Goal: Transaction & Acquisition: Purchase product/service

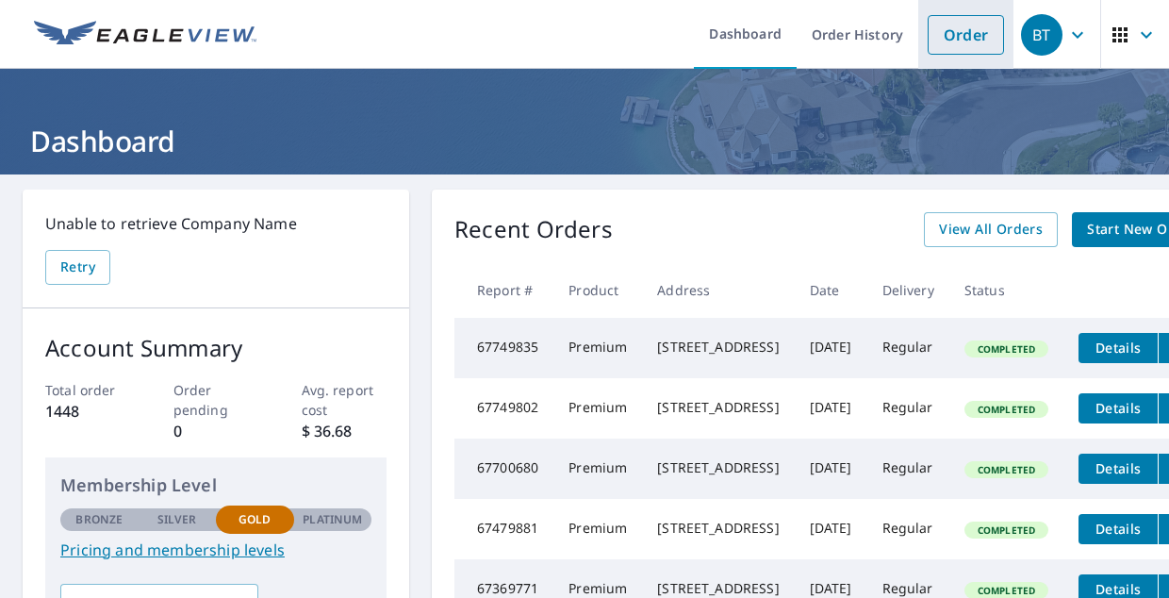
click at [956, 41] on link "Order" at bounding box center [966, 35] width 76 height 40
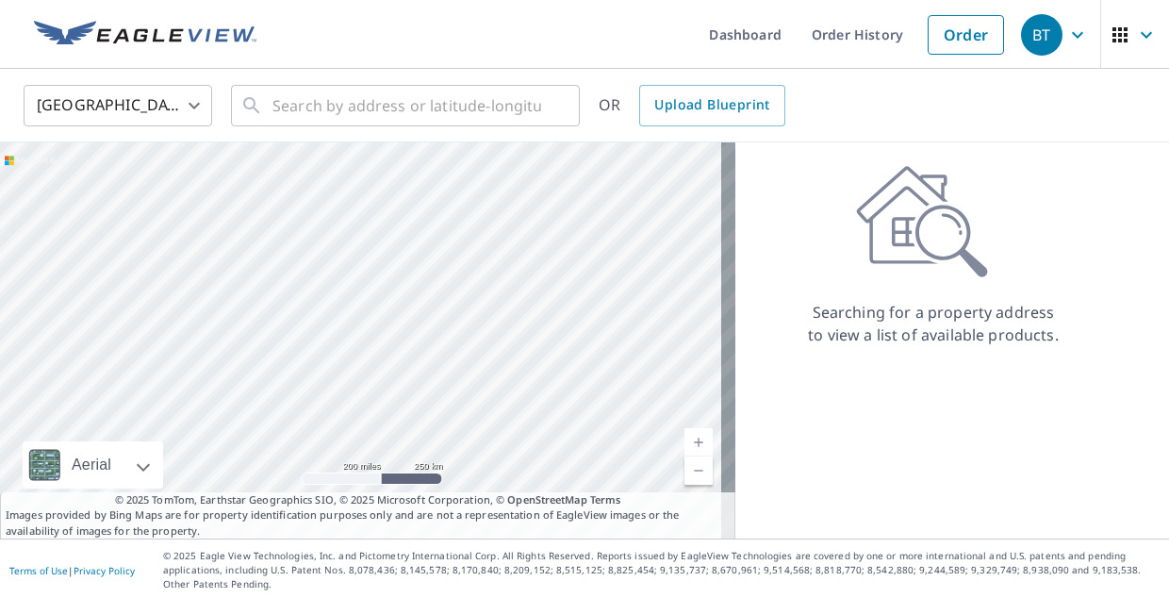
click at [172, 115] on body "BT BT Dashboard Order History Order BT United States US ​ ​ OR Upload Blueprint…" at bounding box center [584, 299] width 1169 height 598
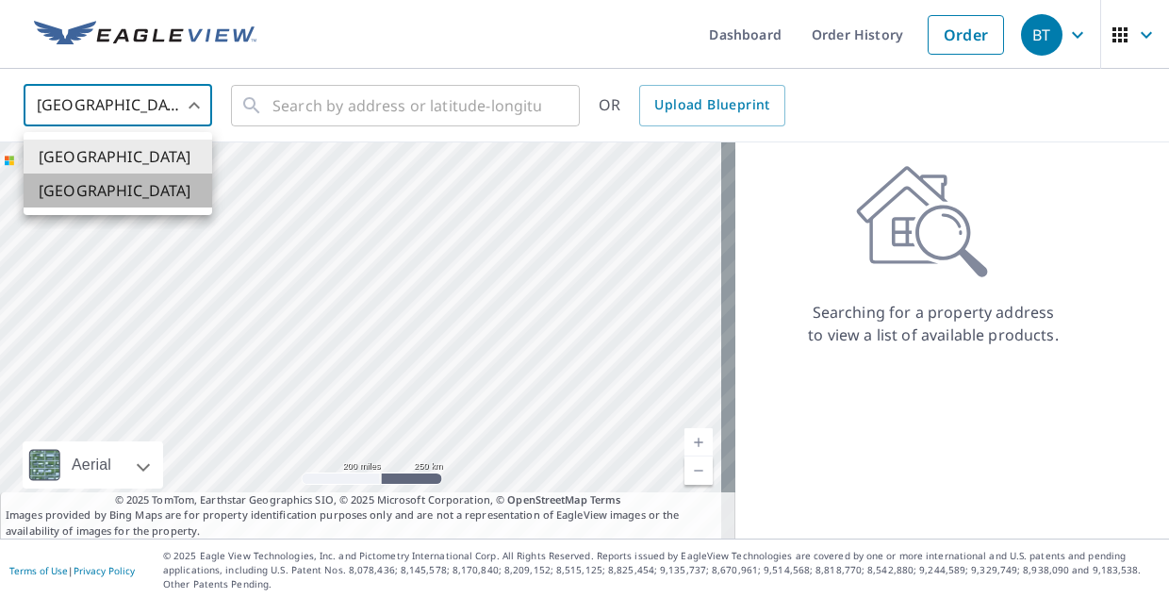
click at [143, 200] on li "[GEOGRAPHIC_DATA]" at bounding box center [118, 190] width 189 height 34
type input "CA"
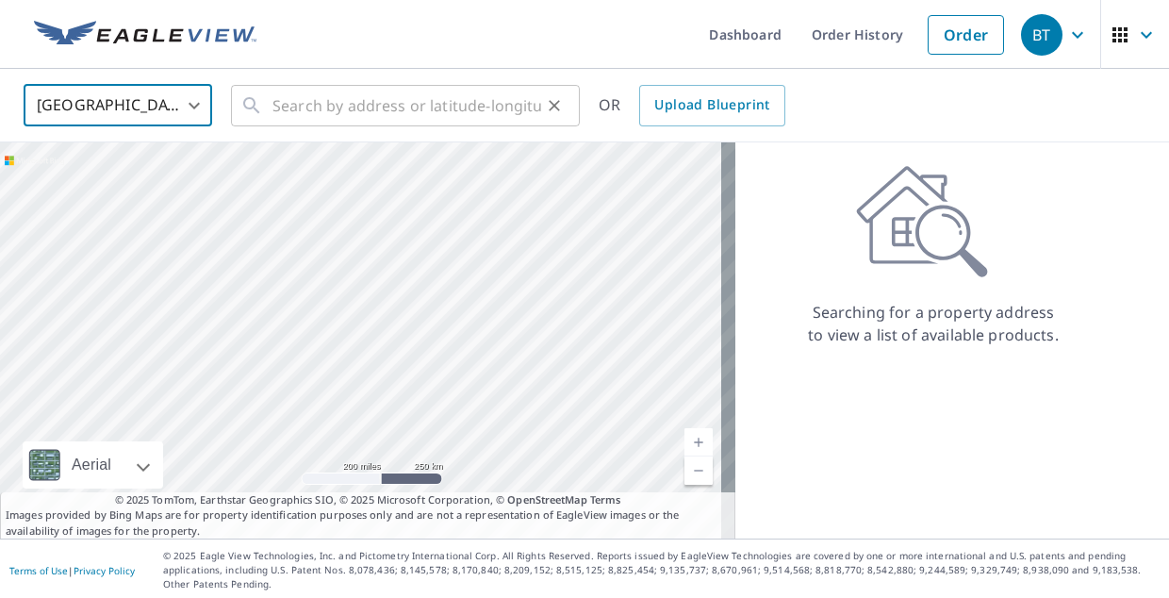
click at [337, 116] on input "text" at bounding box center [406, 105] width 269 height 53
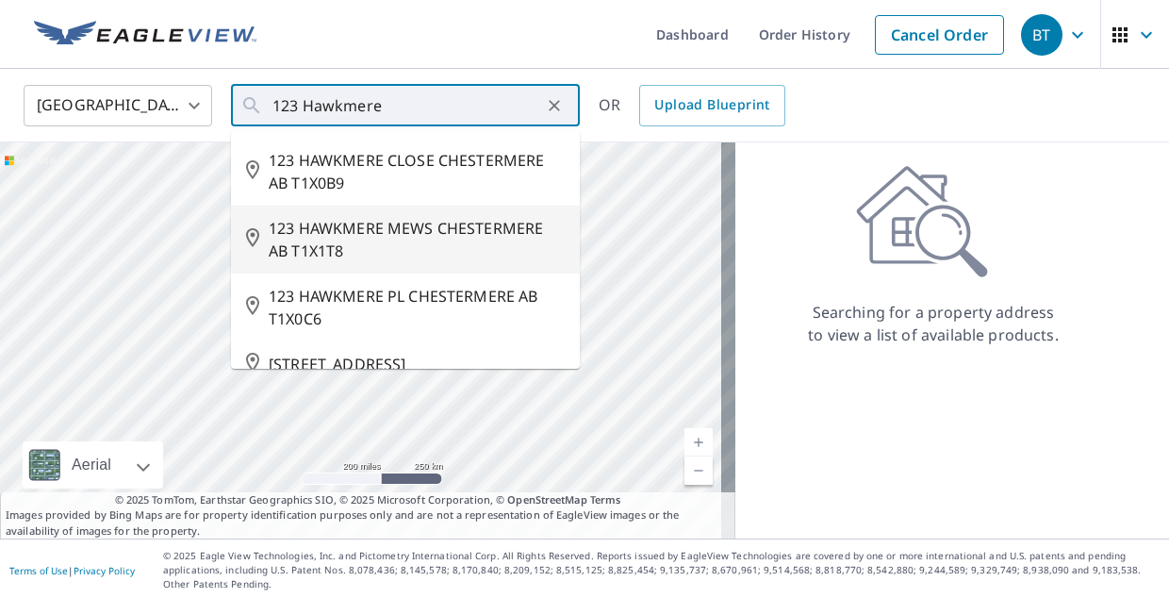
click at [301, 227] on span "123 HAWKMERE MEWS CHESTERMERE AB T1X1T8" at bounding box center [417, 239] width 296 height 45
type input "123 HAWKMERE MEWS CHESTERMERE AB T1X1T8"
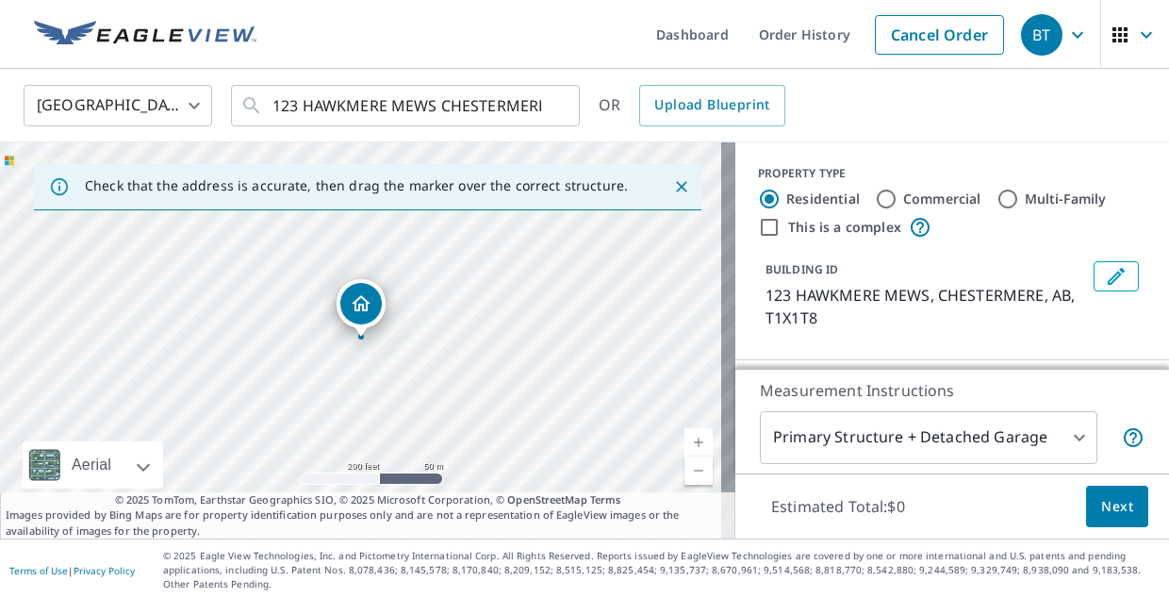
click at [684, 439] on link "Current Level 17, Zoom In" at bounding box center [698, 442] width 28 height 28
click at [684, 439] on link "Current Level 18, Zoom In" at bounding box center [698, 442] width 28 height 28
drag, startPoint x: 356, startPoint y: 309, endPoint x: 336, endPoint y: 298, distance: 23.6
click at [336, 298] on div "123 HAWKMERE MEWS CHESTERMERE AB T1X1T8" at bounding box center [367, 340] width 735 height 396
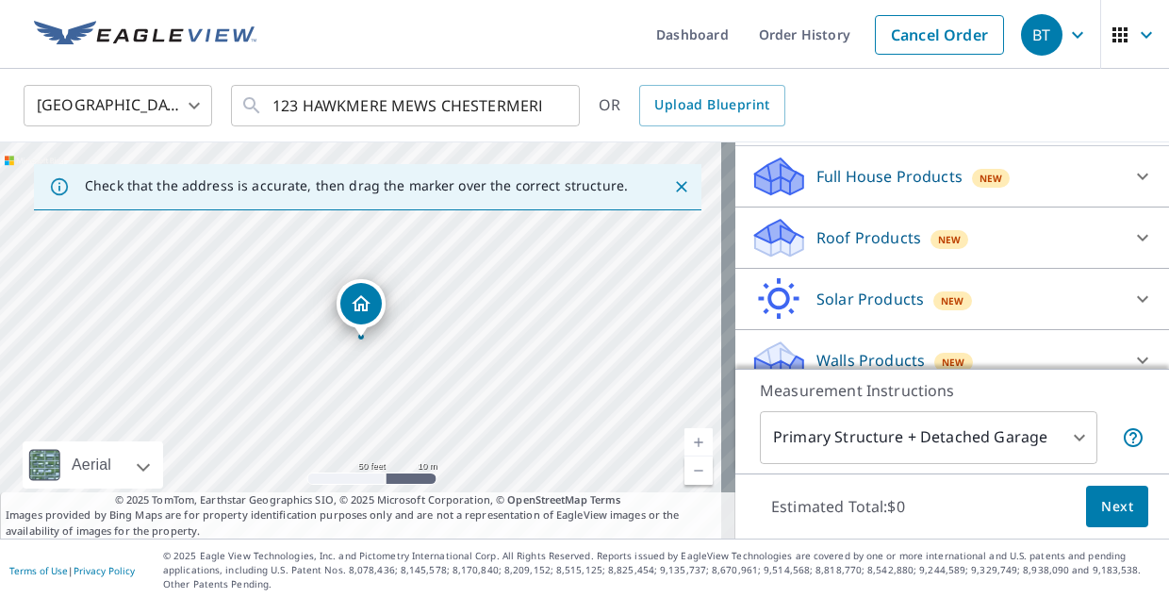
scroll to position [212, 0]
click at [1131, 244] on icon at bounding box center [1142, 239] width 23 height 23
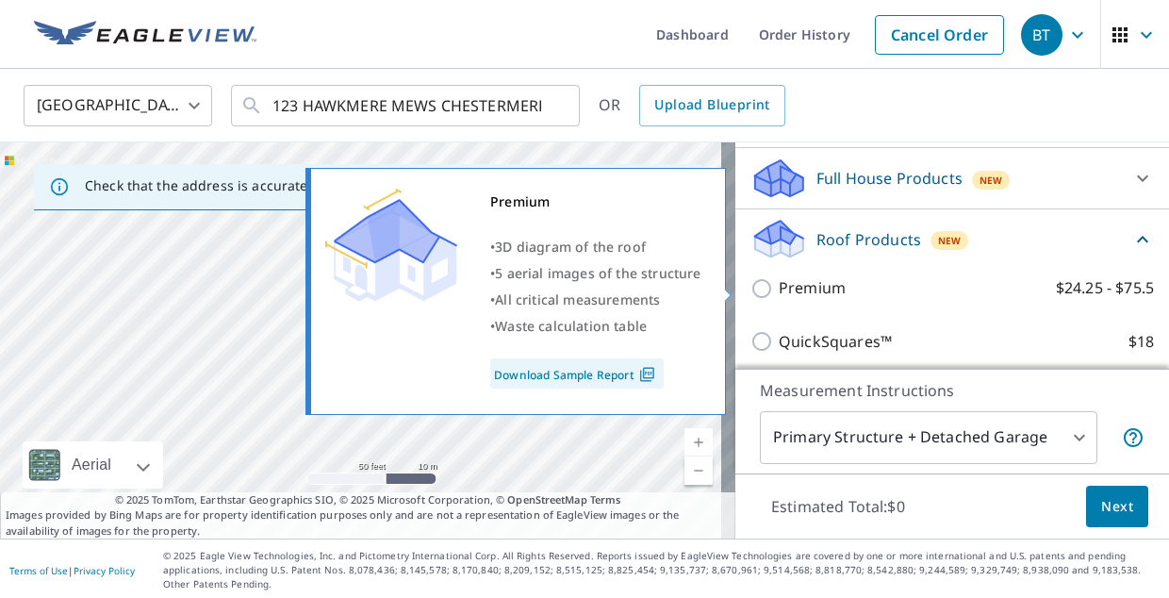
click at [751, 292] on input "Premium $24.25 - $75.5" at bounding box center [764, 288] width 28 height 23
checkbox input "true"
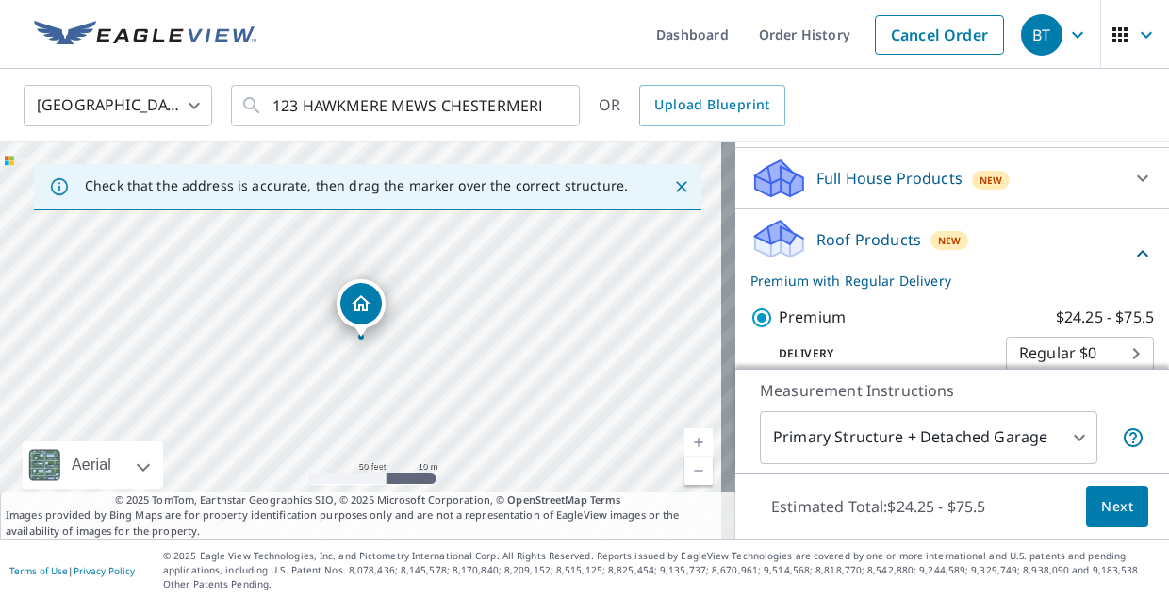
click at [1064, 440] on body "BT BT Dashboard Order History Cancel Order BT Canada CA ​ 123 HAWKMERE MEWS CHE…" at bounding box center [584, 299] width 1169 height 598
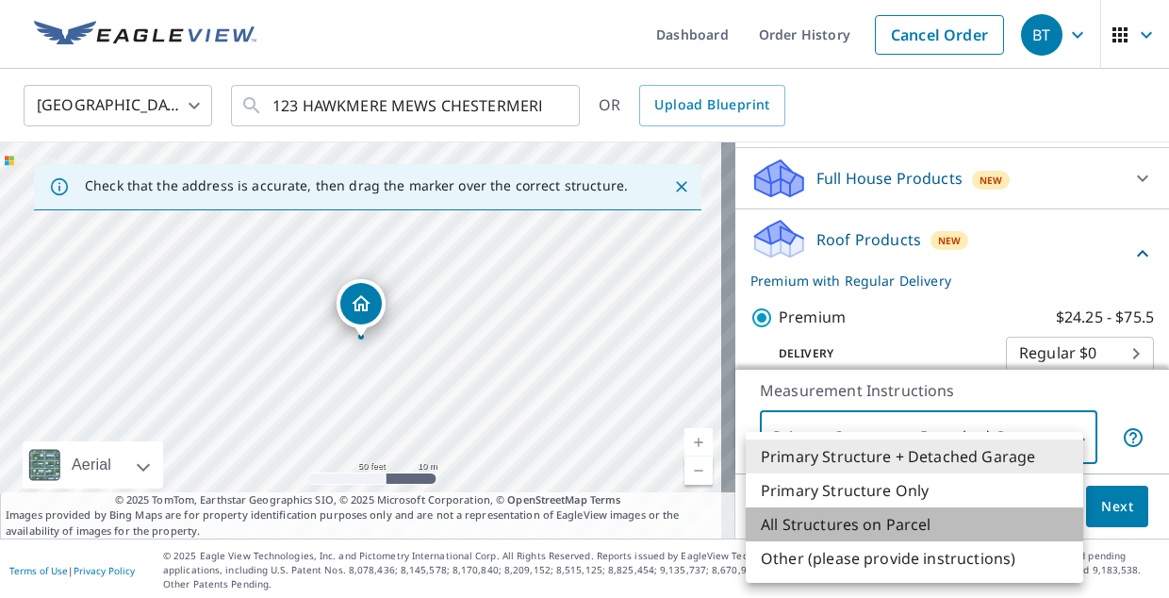
click at [916, 524] on li "All Structures on Parcel" at bounding box center [915, 524] width 338 height 34
type input "3"
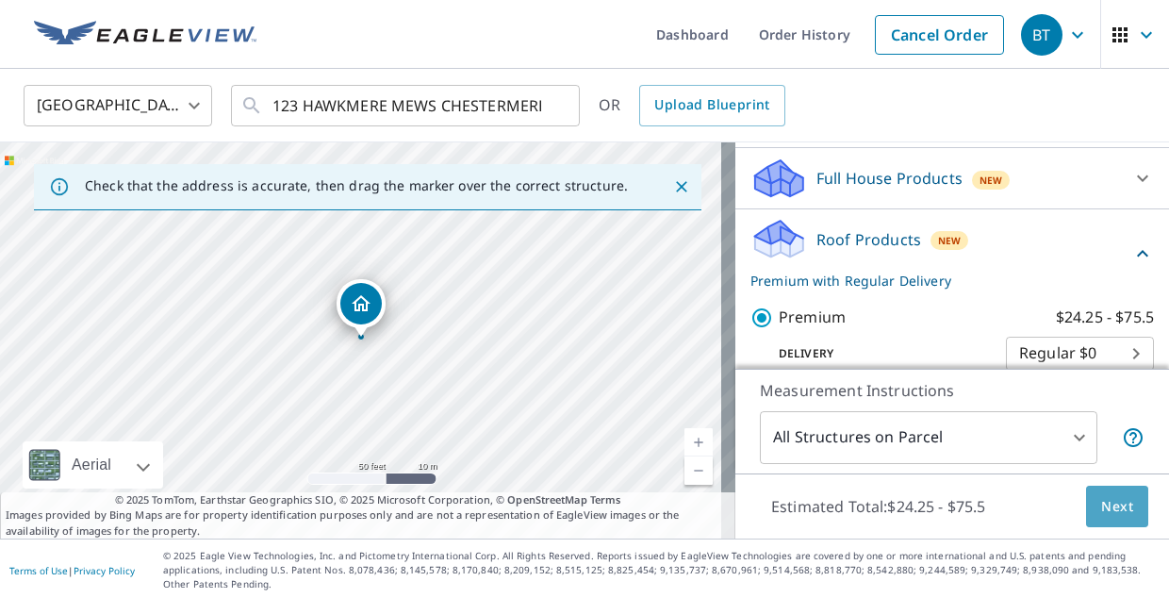
click at [1101, 503] on span "Next" at bounding box center [1117, 507] width 32 height 24
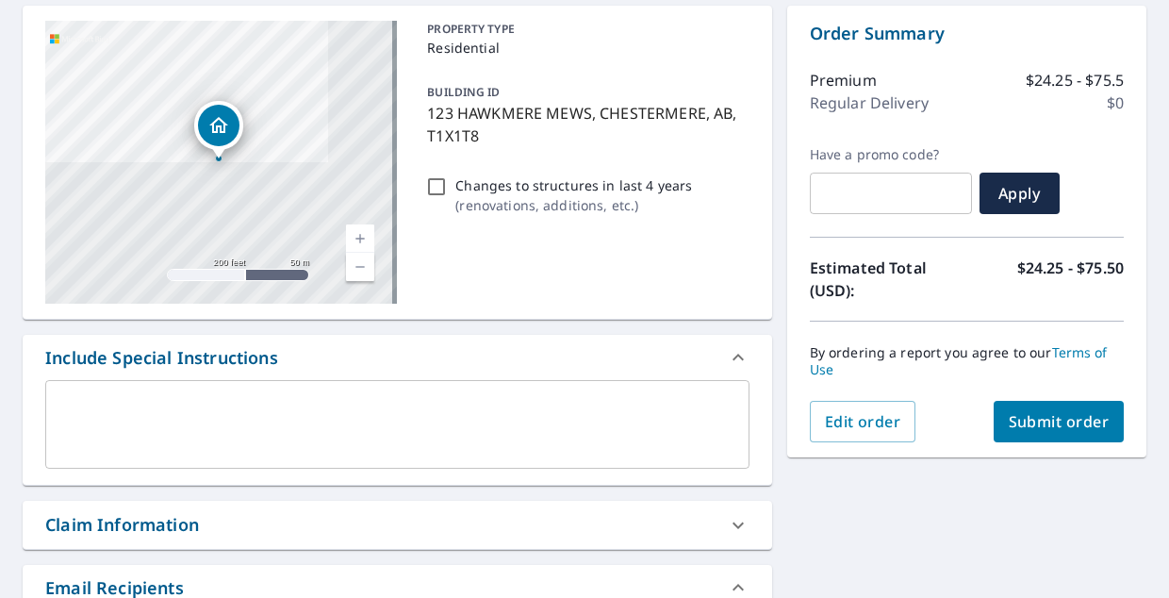
scroll to position [183, 0]
click at [1016, 425] on span "Submit order" at bounding box center [1059, 422] width 101 height 21
checkbox input "true"
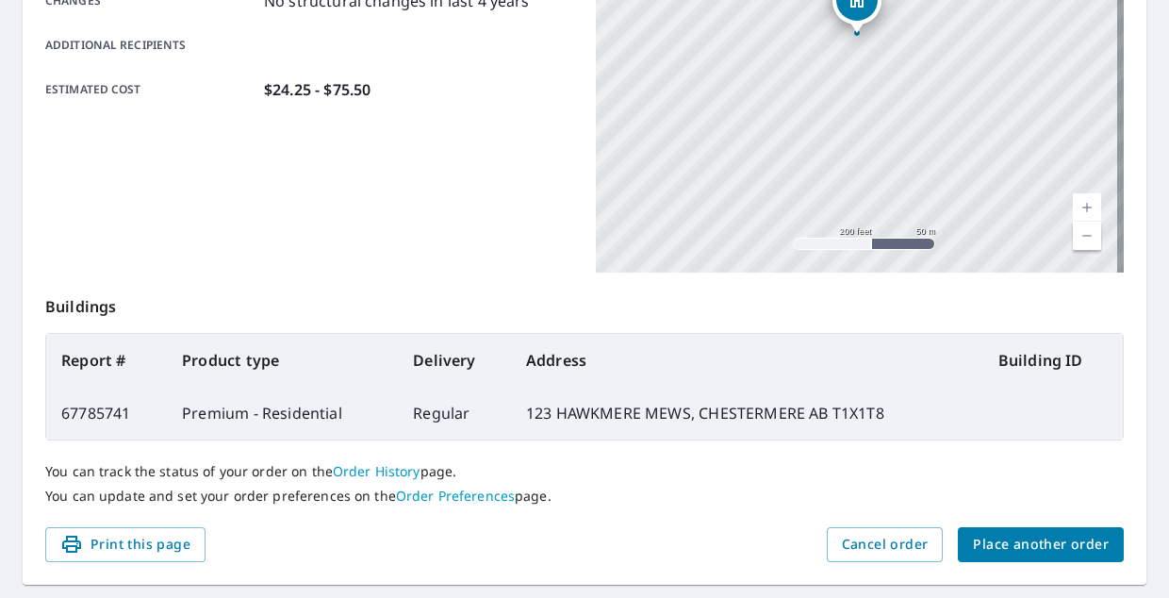
scroll to position [526, 0]
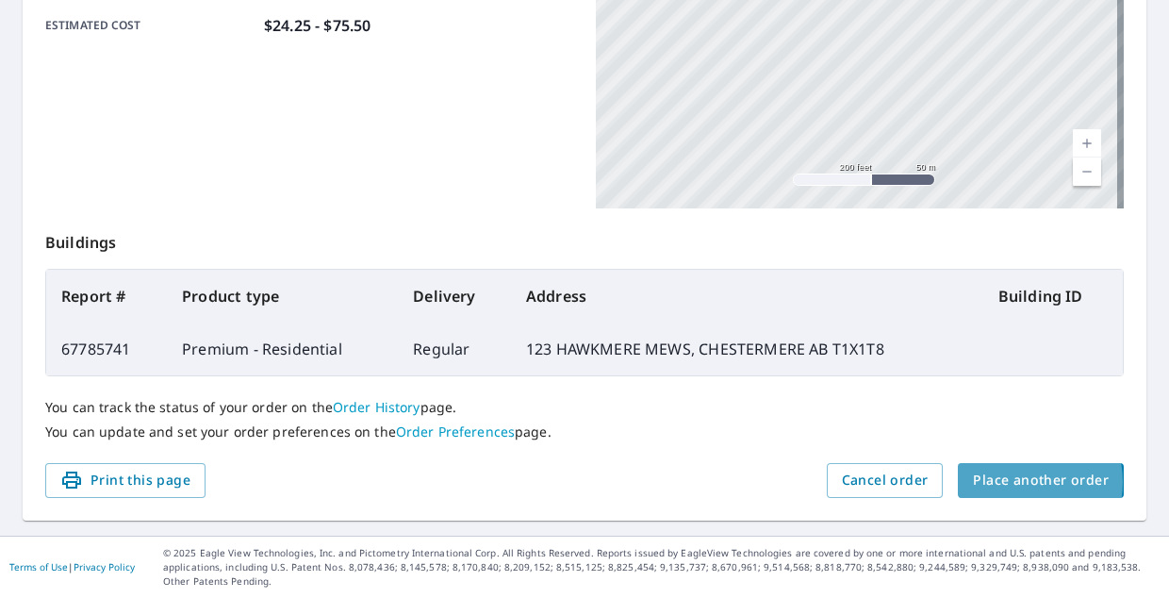
click at [1005, 482] on span "Place another order" at bounding box center [1041, 481] width 136 height 24
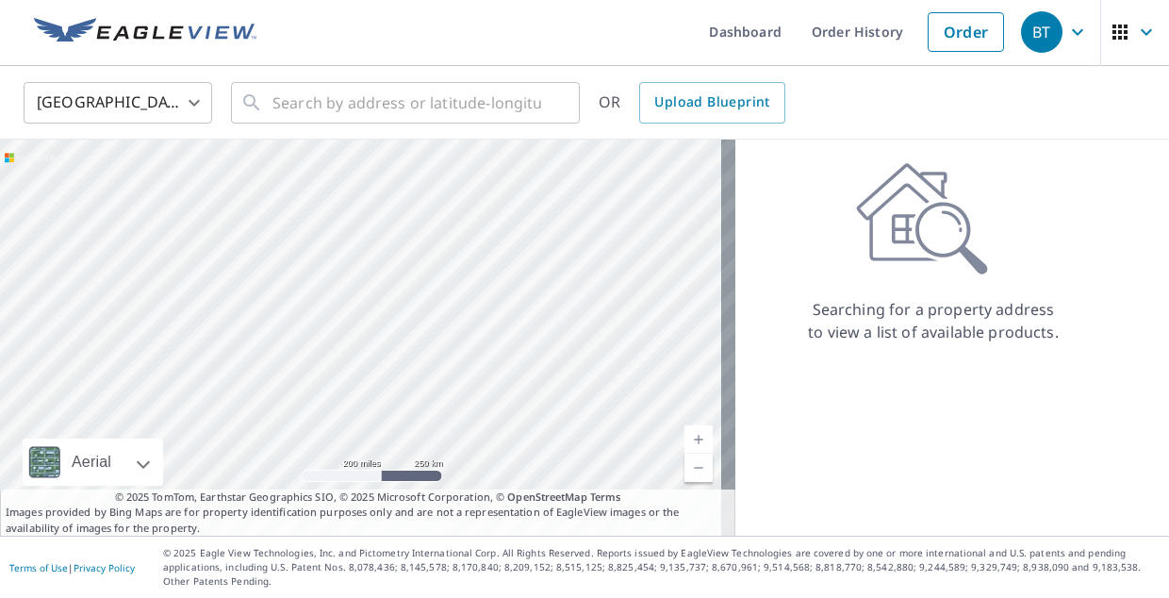
click at [173, 105] on body "BT BT Dashboard Order History Order BT United States US ​ ​ OR Upload Blueprint…" at bounding box center [584, 299] width 1169 height 598
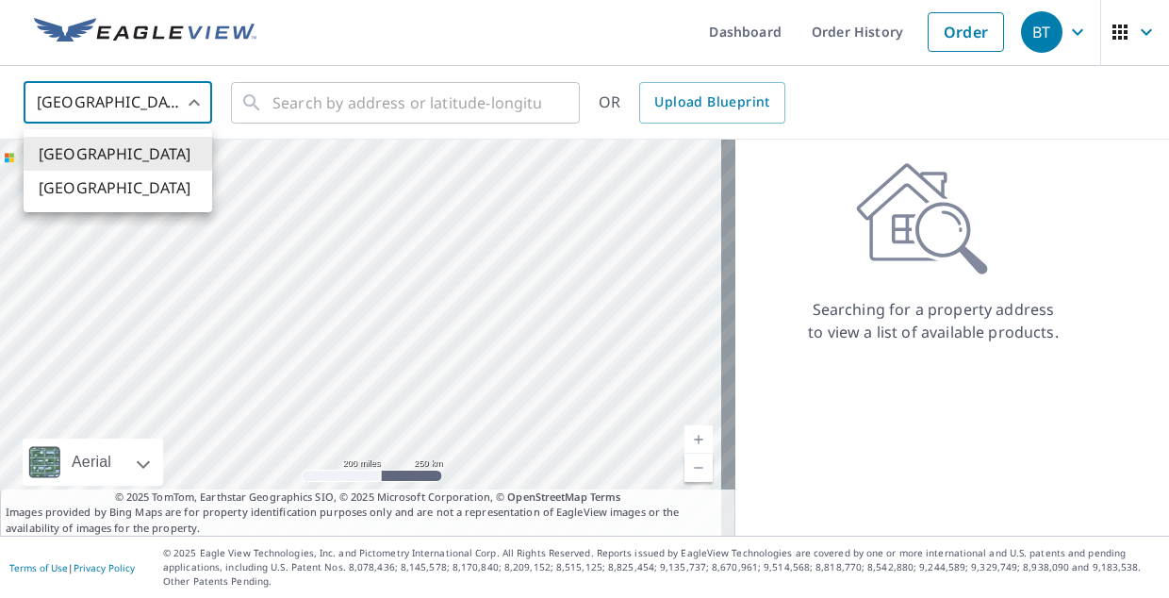
click at [140, 193] on li "[GEOGRAPHIC_DATA]" at bounding box center [118, 188] width 189 height 34
type input "CA"
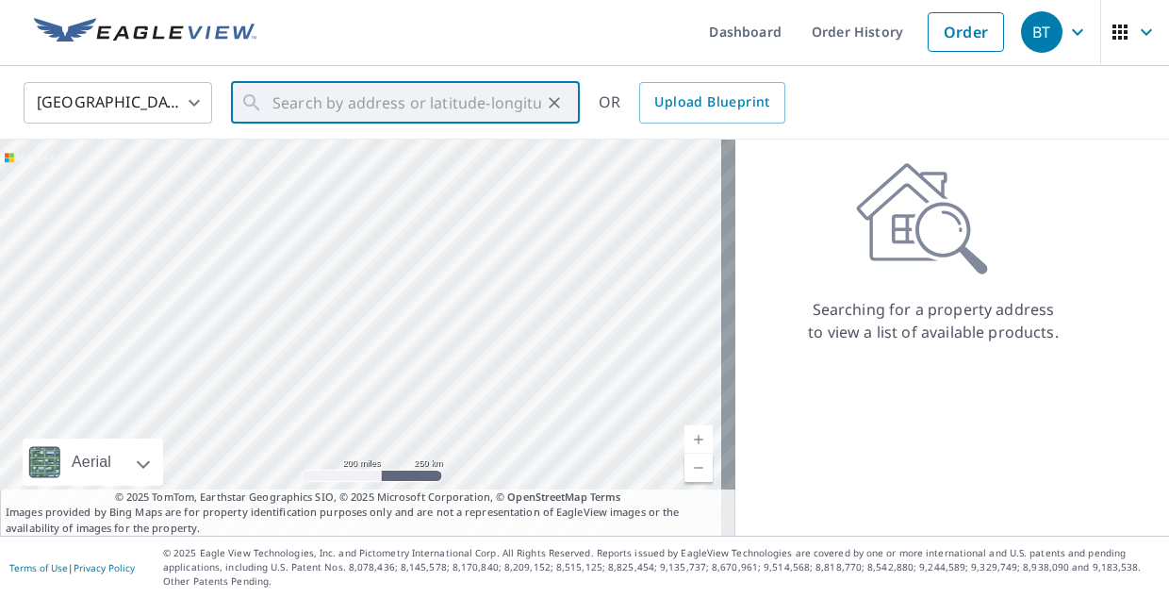
click at [319, 116] on input "text" at bounding box center [406, 102] width 269 height 53
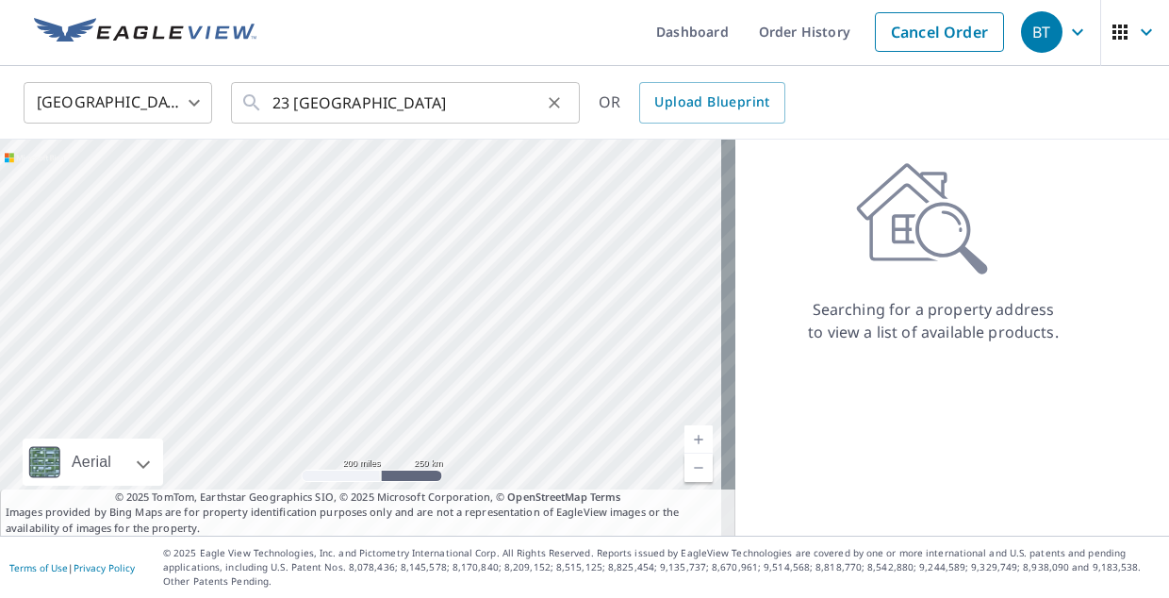
click at [467, 115] on input "23 [GEOGRAPHIC_DATA]" at bounding box center [406, 102] width 269 height 53
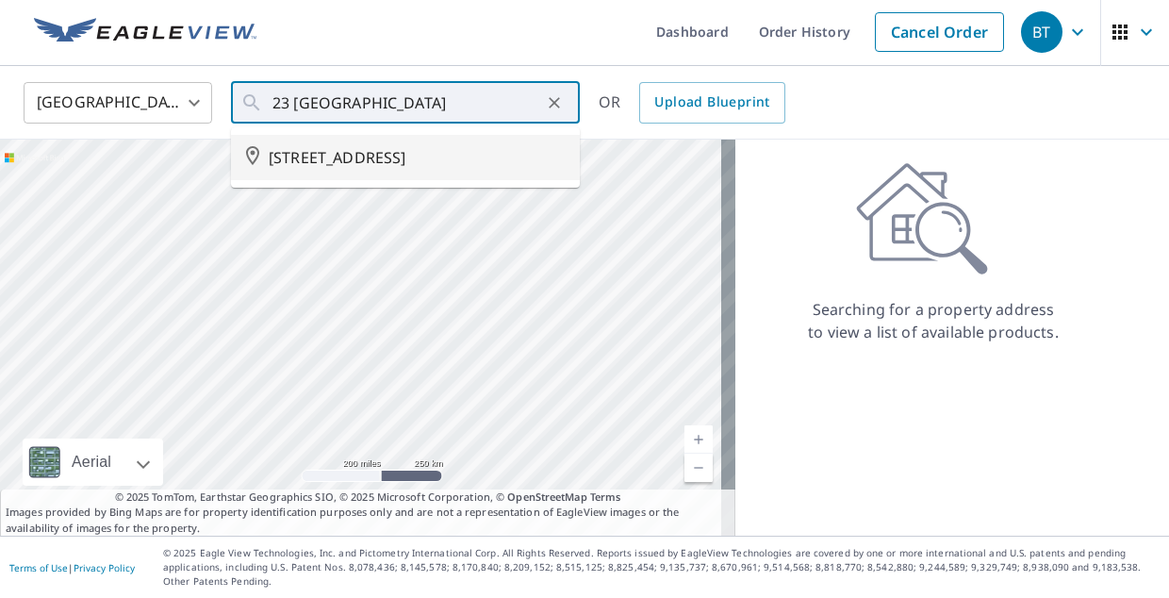
click at [459, 168] on span "[STREET_ADDRESS]" at bounding box center [417, 157] width 296 height 23
type input "[STREET_ADDRESS]"
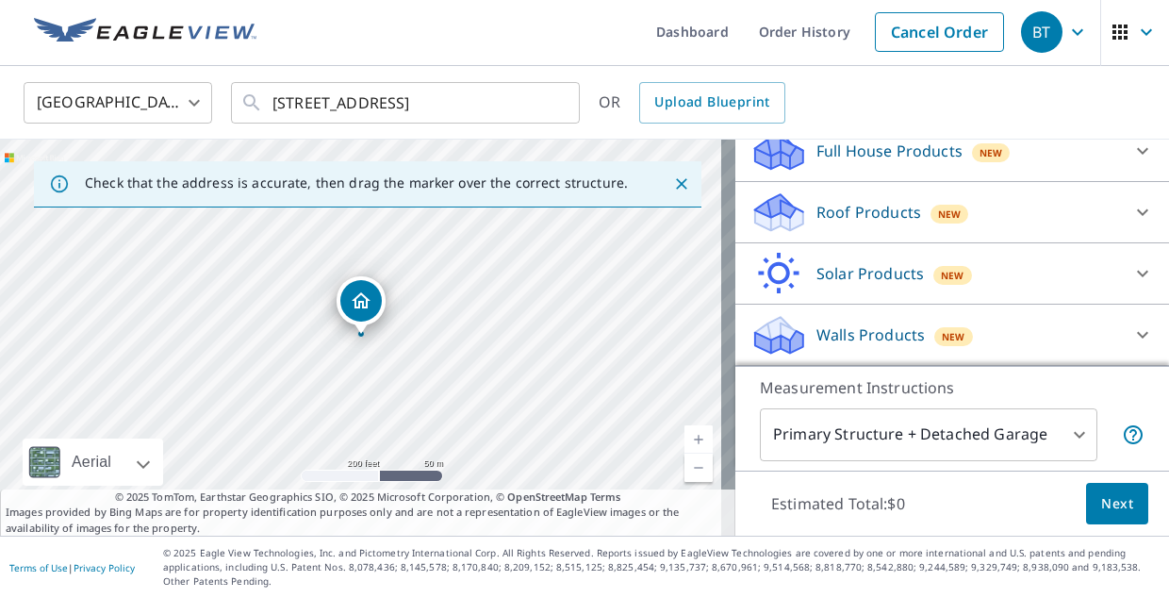
scroll to position [235, 0]
click at [1073, 345] on div "Walls Products New" at bounding box center [935, 335] width 370 height 44
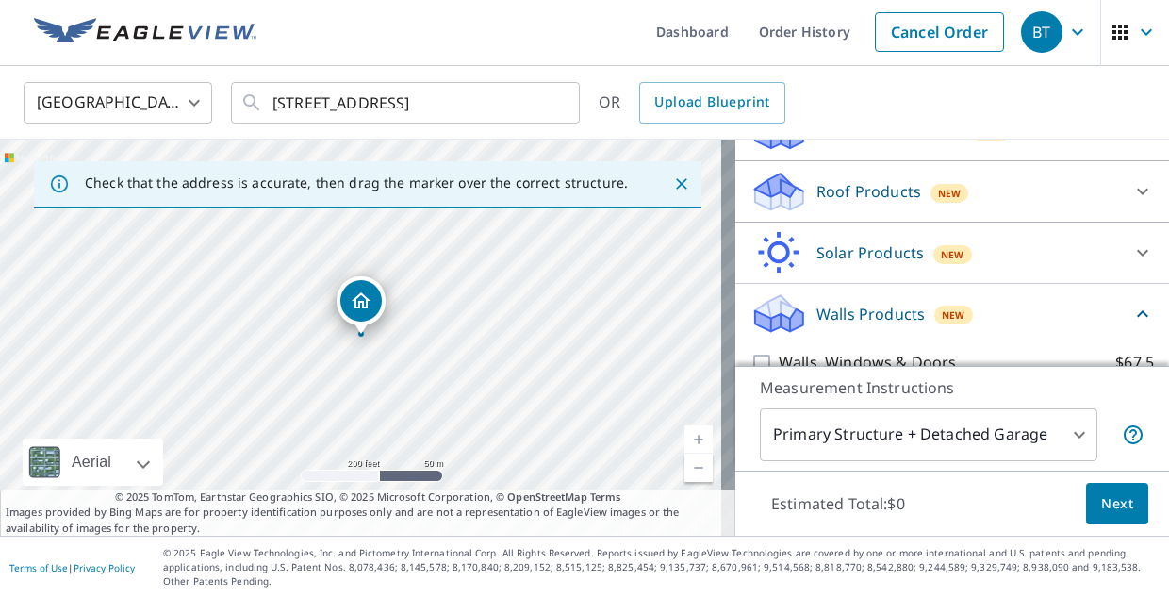
scroll to position [344, 0]
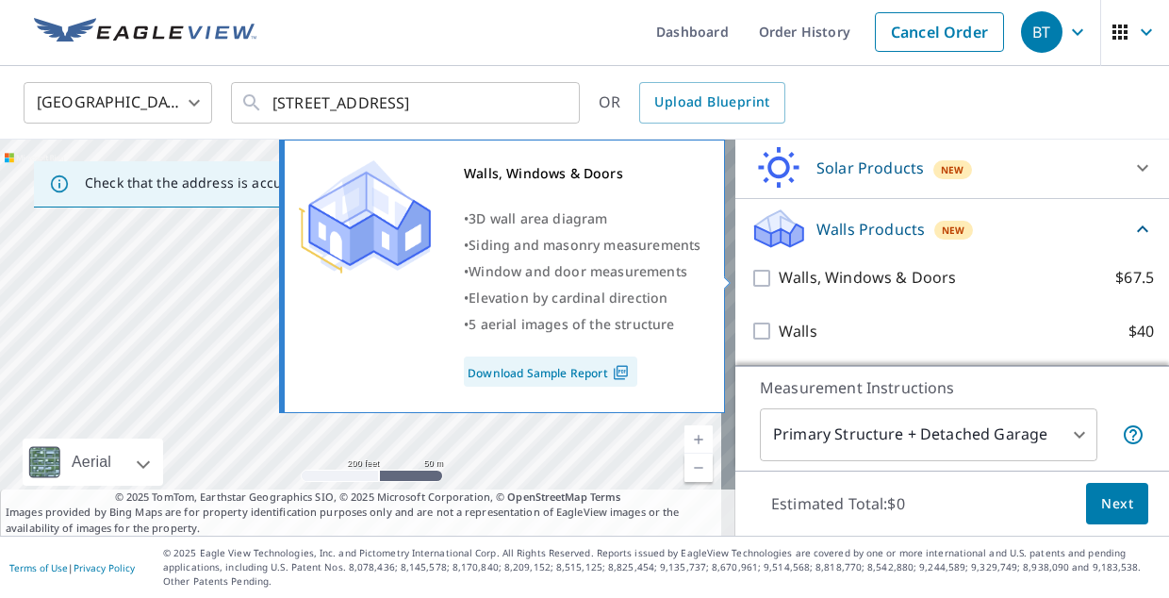
click at [750, 280] on input "Walls, Windows & Doors $67.5" at bounding box center [764, 278] width 28 height 23
checkbox input "true"
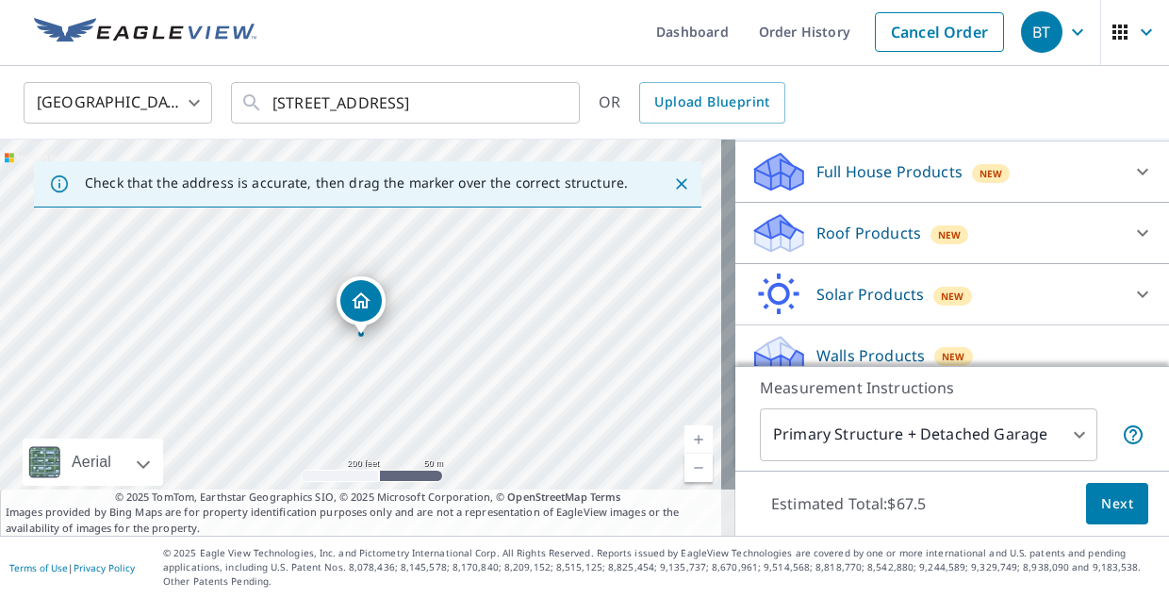
scroll to position [191, 0]
click at [1131, 246] on icon at bounding box center [1142, 234] width 23 height 23
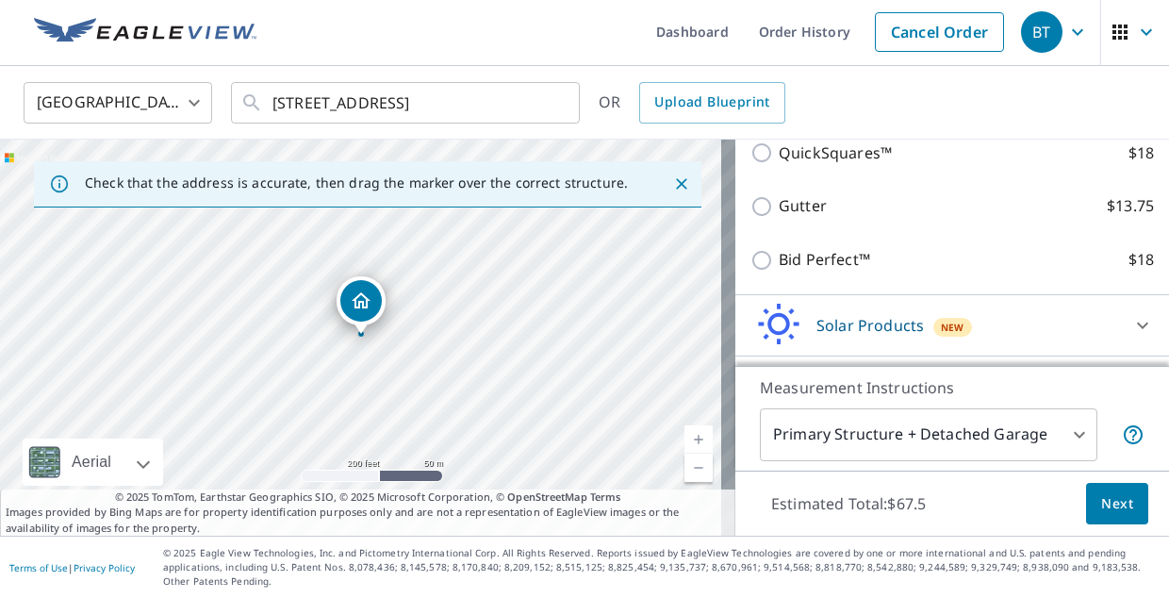
scroll to position [374, 0]
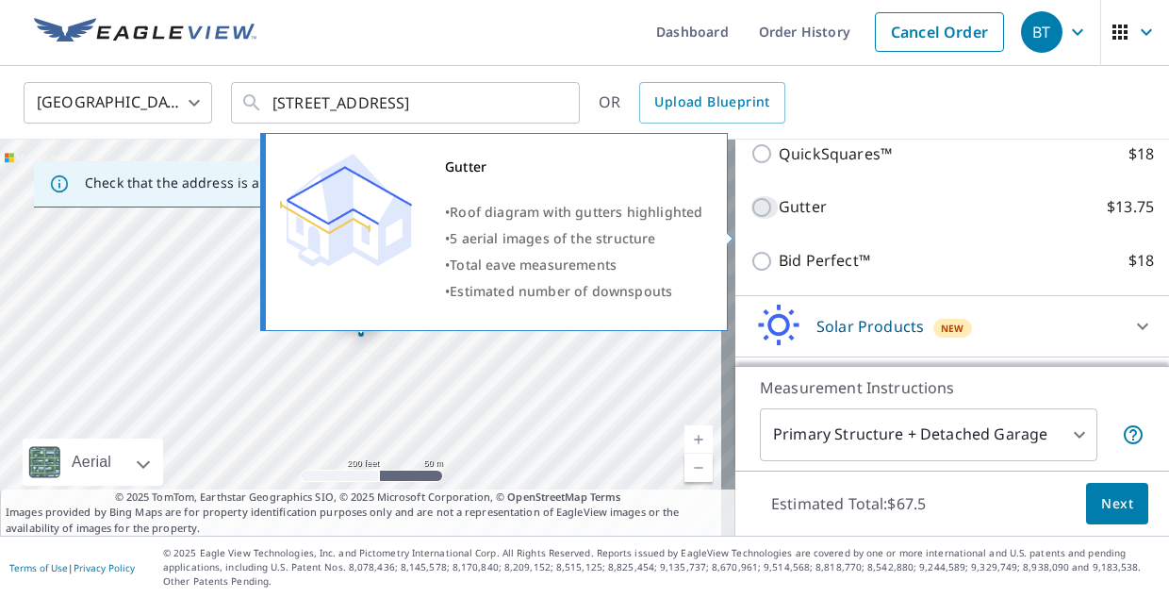
click at [750, 219] on input "Gutter $13.75" at bounding box center [764, 207] width 28 height 23
checkbox input "true"
checkbox input "false"
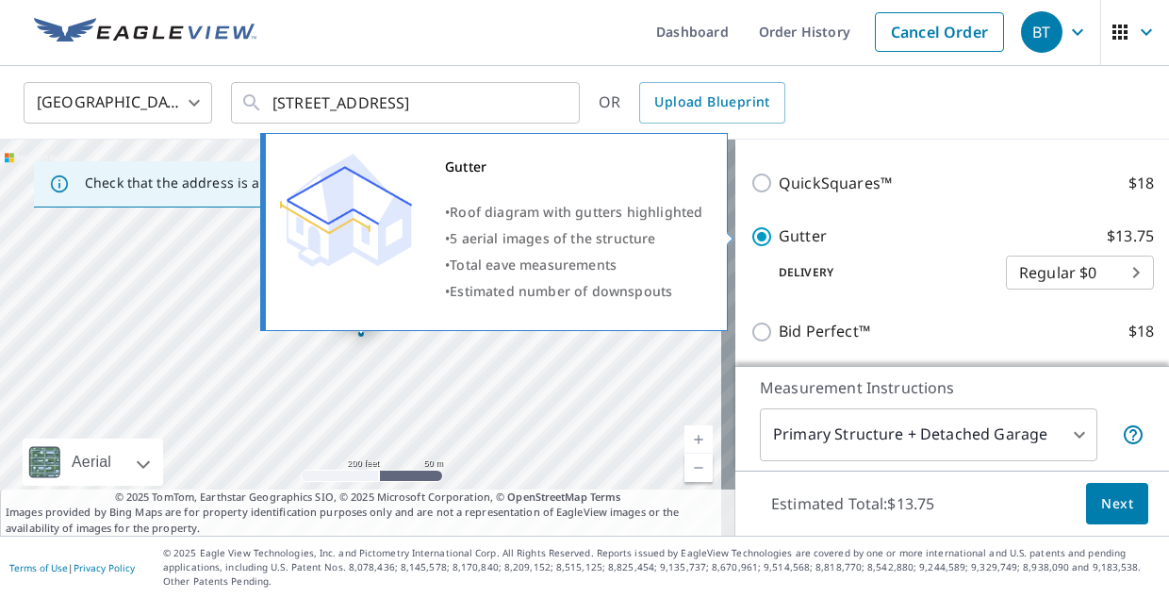
scroll to position [403, 0]
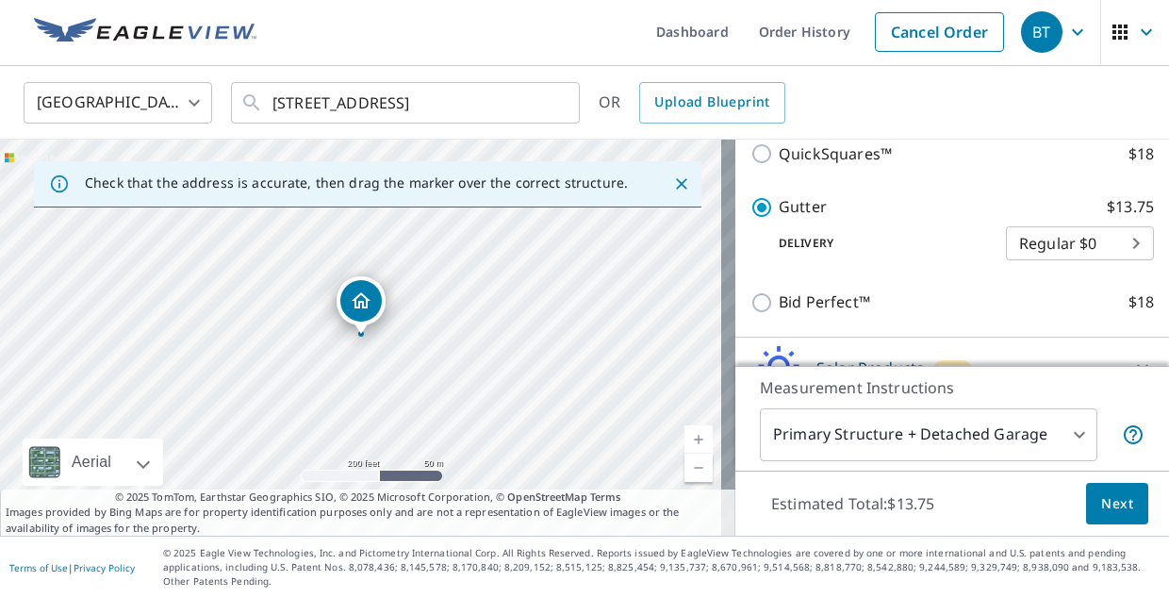
click at [1104, 507] on span "Next" at bounding box center [1117, 504] width 32 height 24
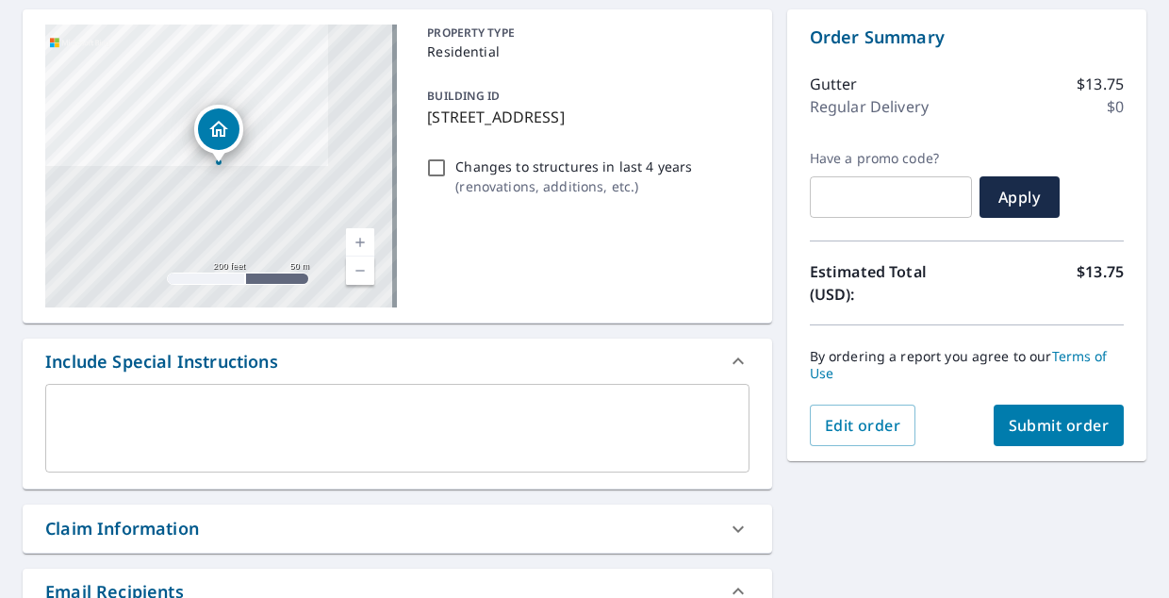
scroll to position [181, 0]
click at [1065, 424] on span "Submit order" at bounding box center [1059, 424] width 101 height 21
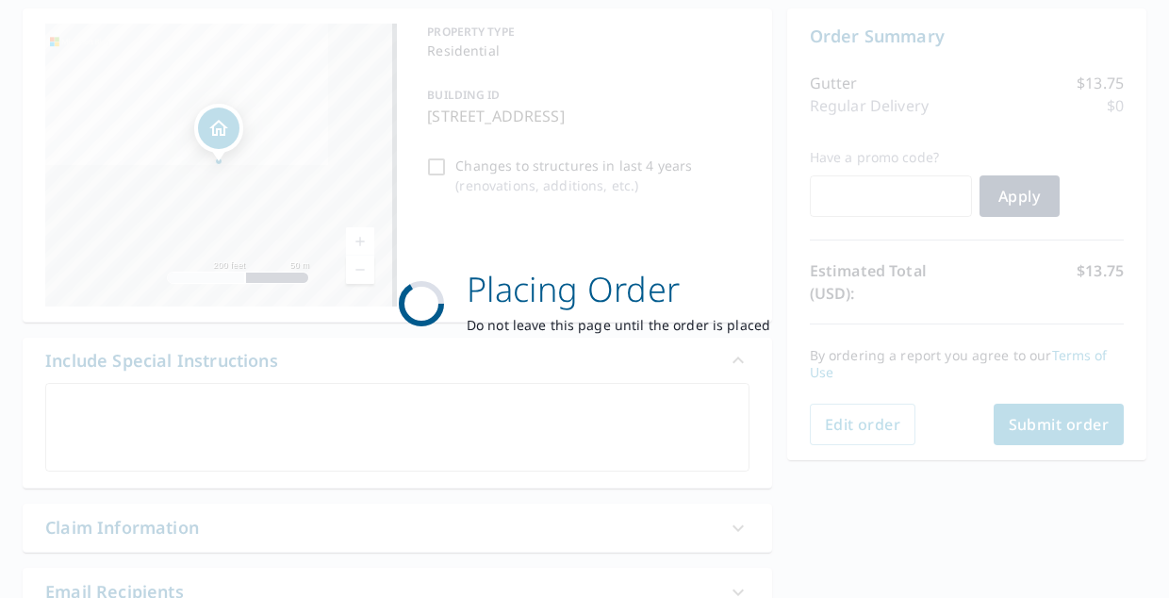
checkbox input "true"
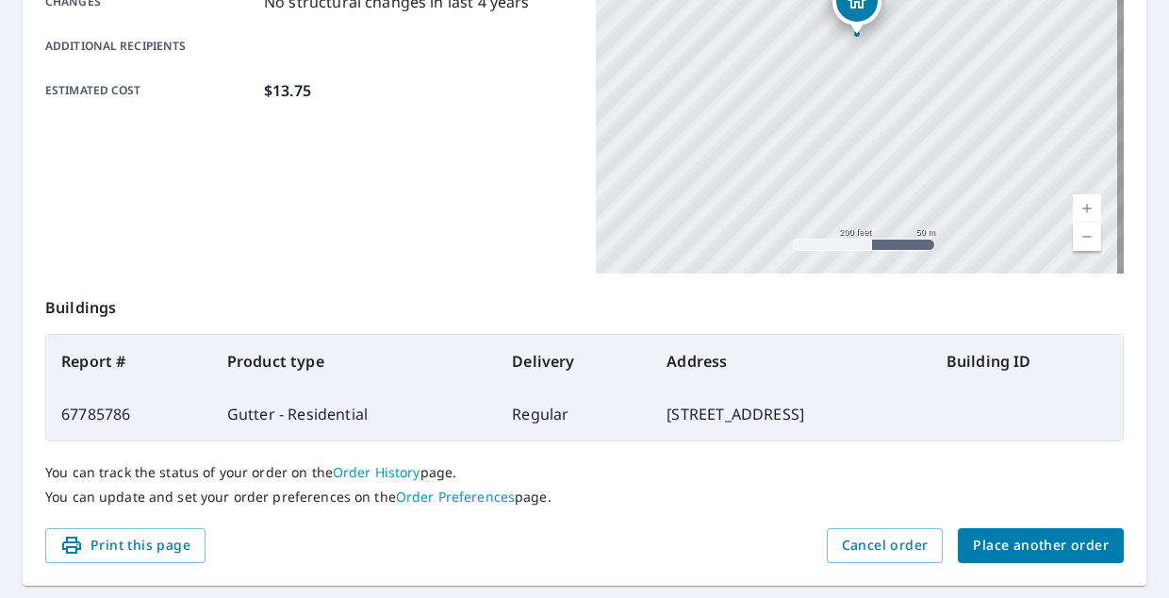
scroll to position [496, 0]
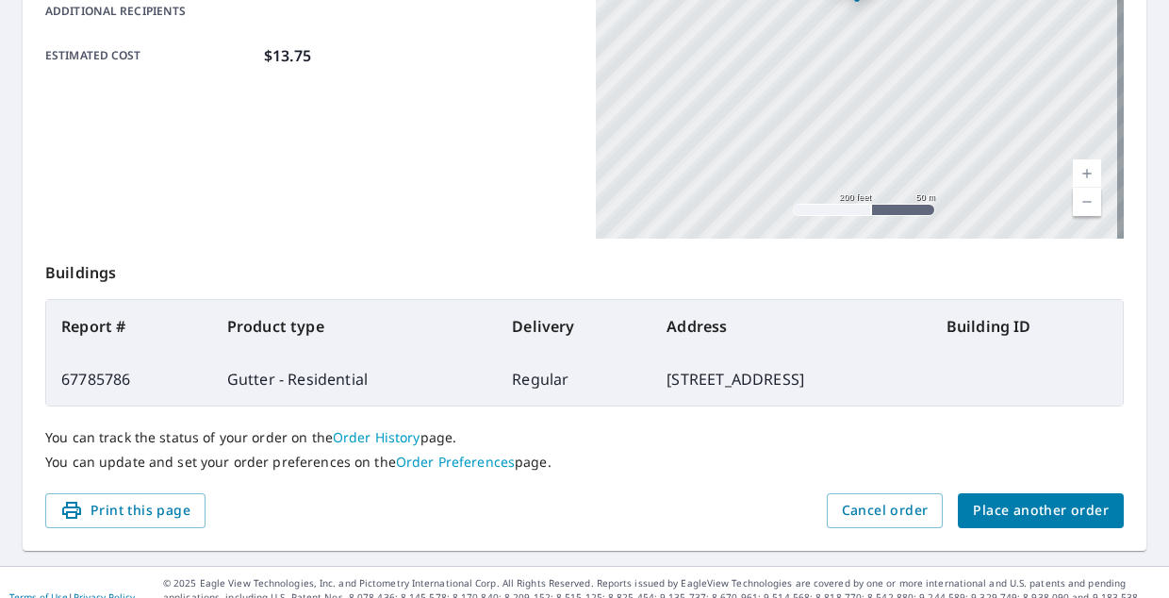
click at [379, 437] on link "Order History" at bounding box center [377, 437] width 88 height 18
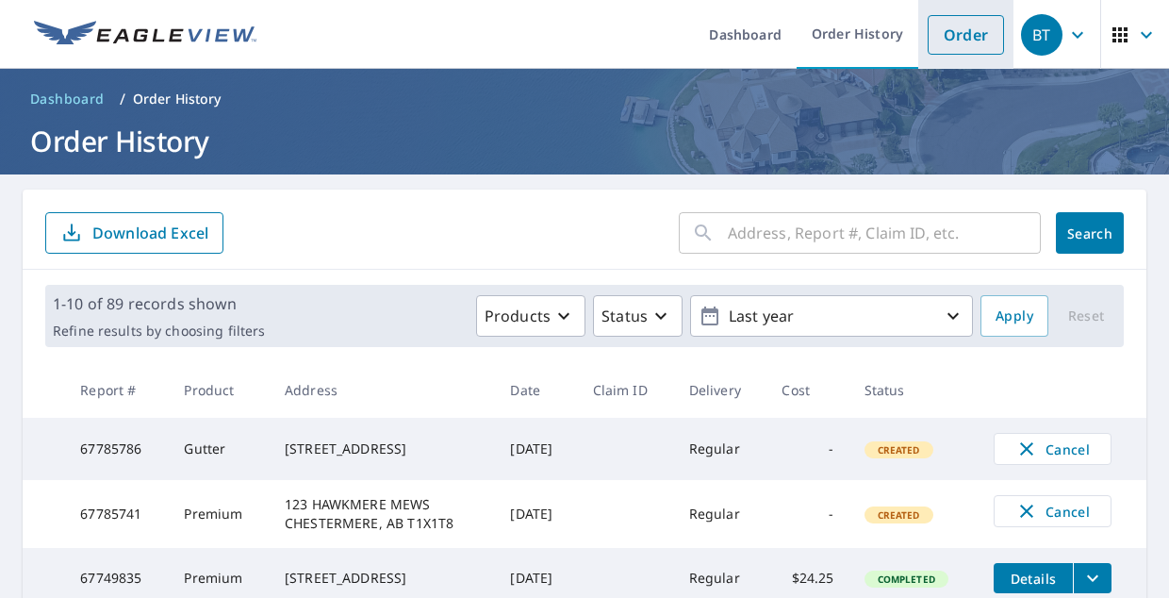
click at [931, 40] on link "Order" at bounding box center [966, 35] width 76 height 40
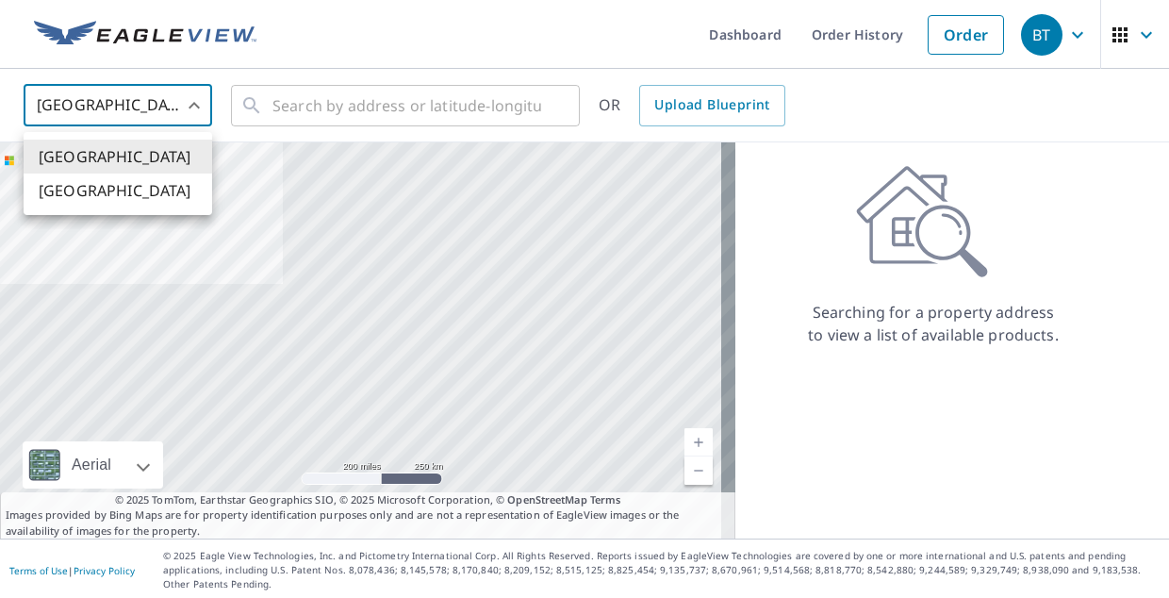
click at [173, 108] on body "BT BT Dashboard Order History Order BT United States US ​ ​ OR Upload Blueprint…" at bounding box center [584, 299] width 1169 height 598
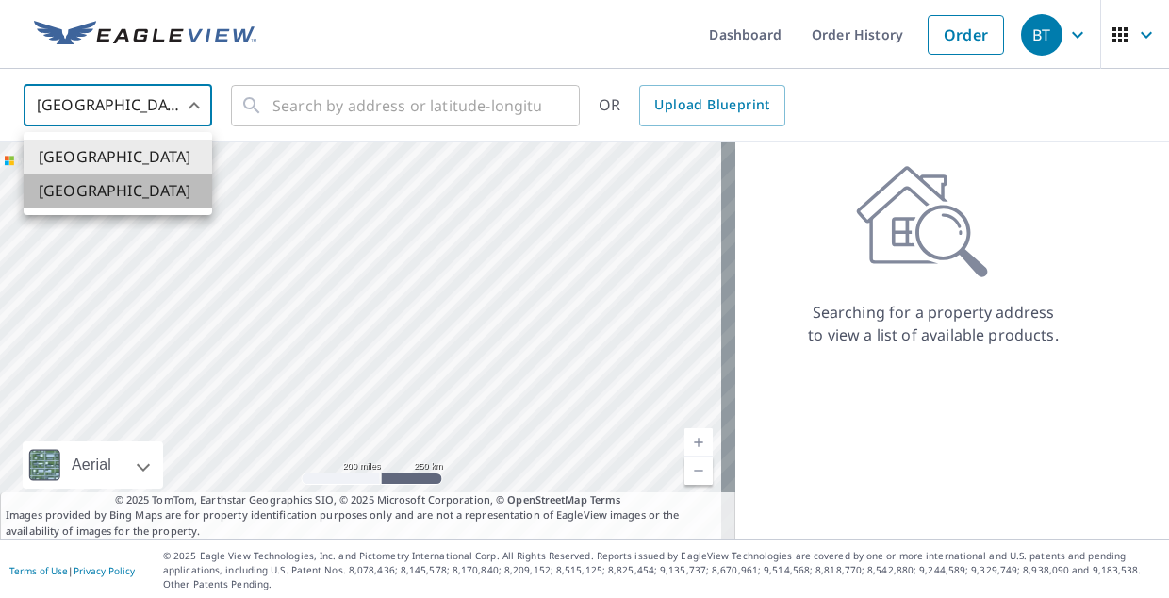
click at [136, 201] on li "[GEOGRAPHIC_DATA]" at bounding box center [118, 190] width 189 height 34
type input "CA"
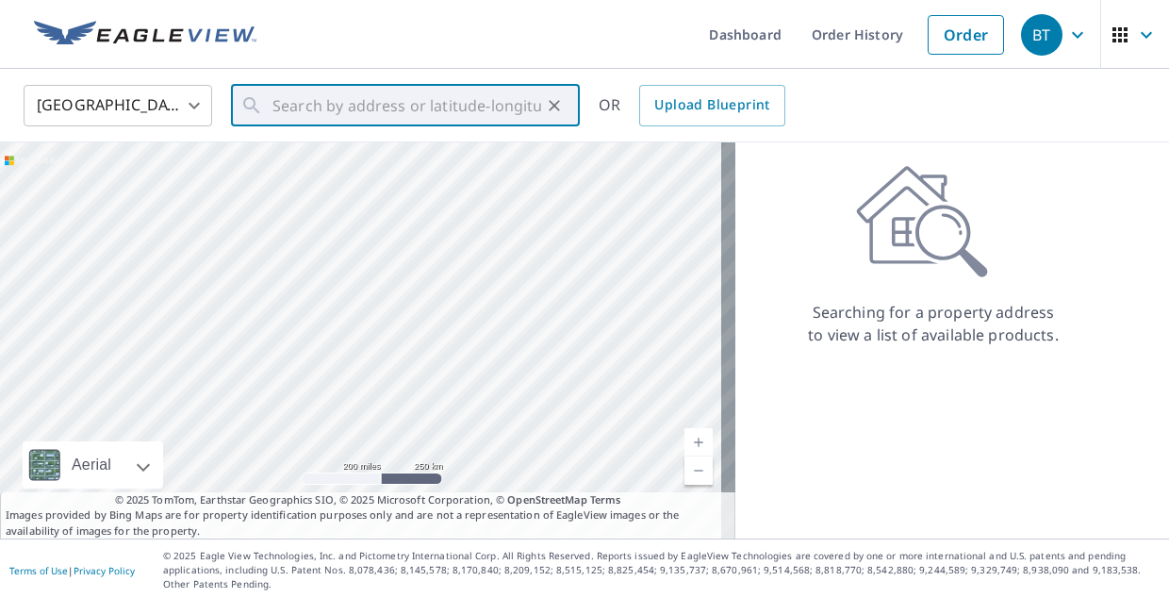
click at [331, 100] on input "text" at bounding box center [406, 105] width 269 height 53
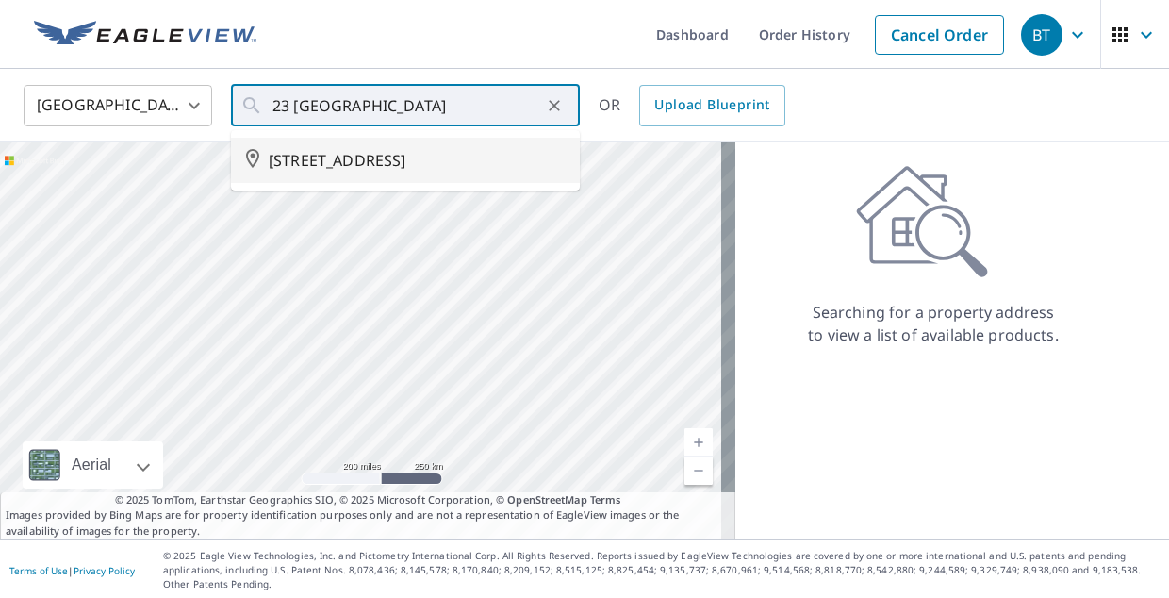
click at [331, 172] on span "[STREET_ADDRESS]" at bounding box center [417, 160] width 296 height 23
type input "[STREET_ADDRESS]"
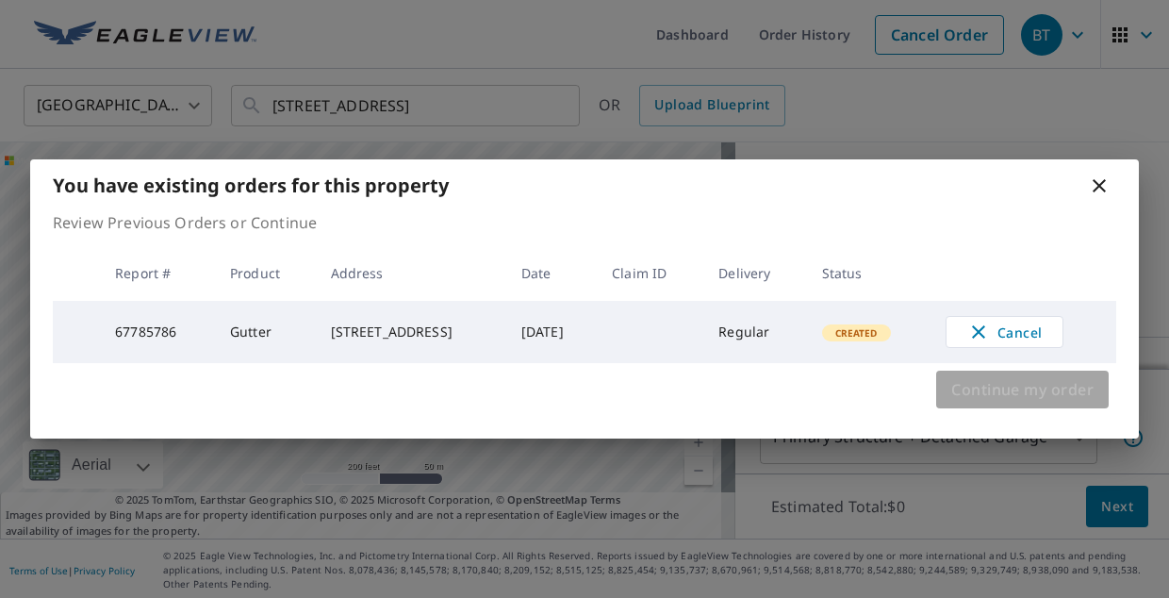
click at [972, 396] on span "Continue my order" at bounding box center [1022, 389] width 142 height 26
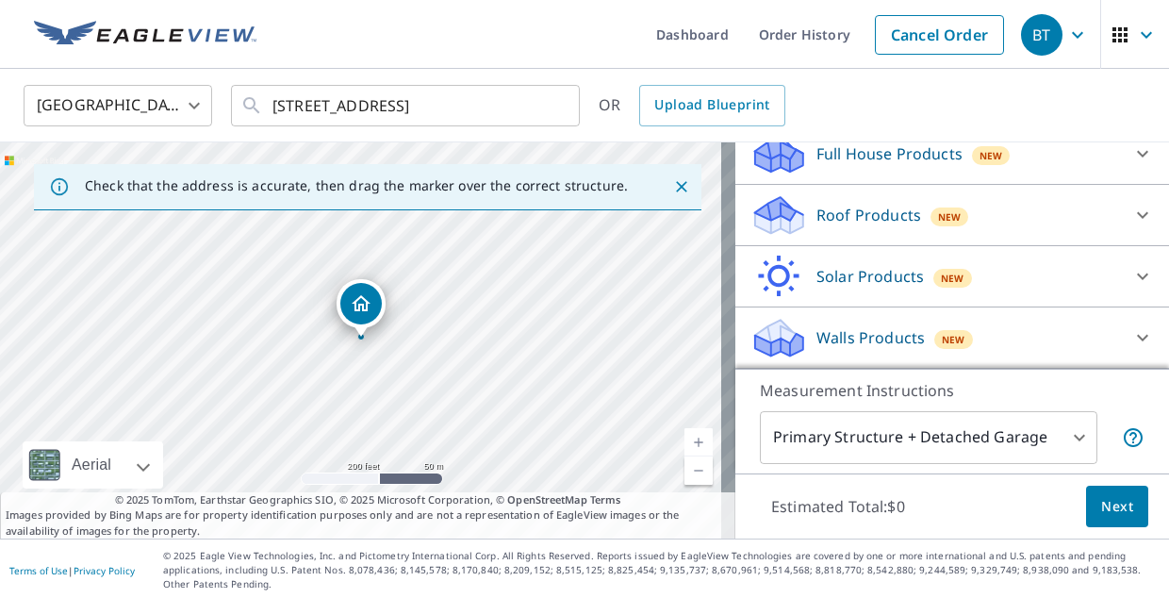
scroll to position [237, 0]
click at [993, 331] on div "Walls Products New" at bounding box center [935, 338] width 370 height 44
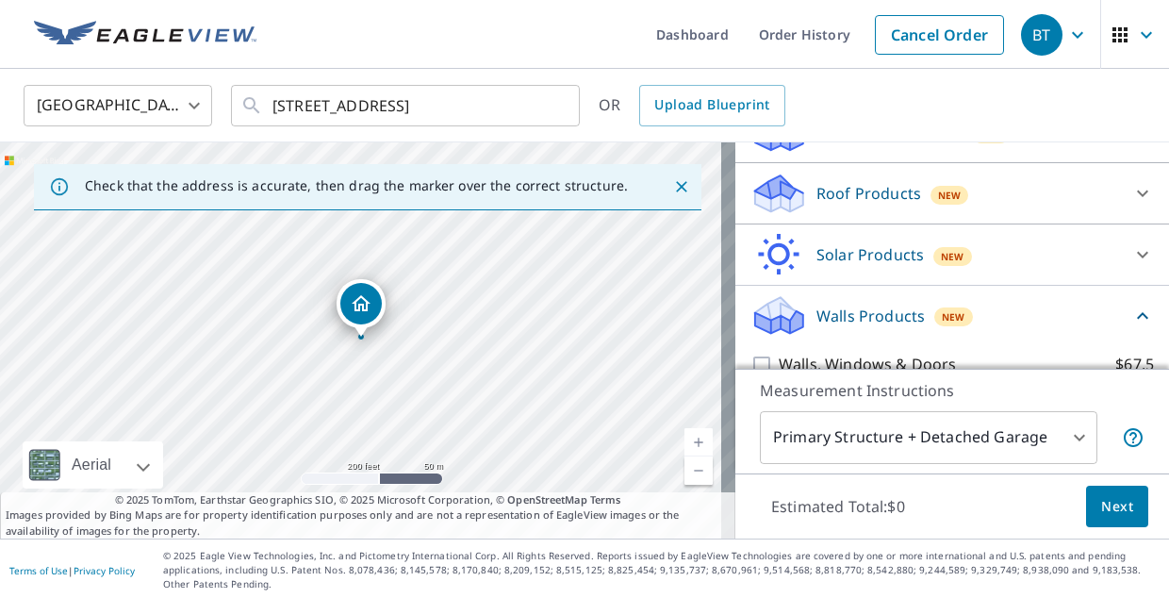
scroll to position [344, 0]
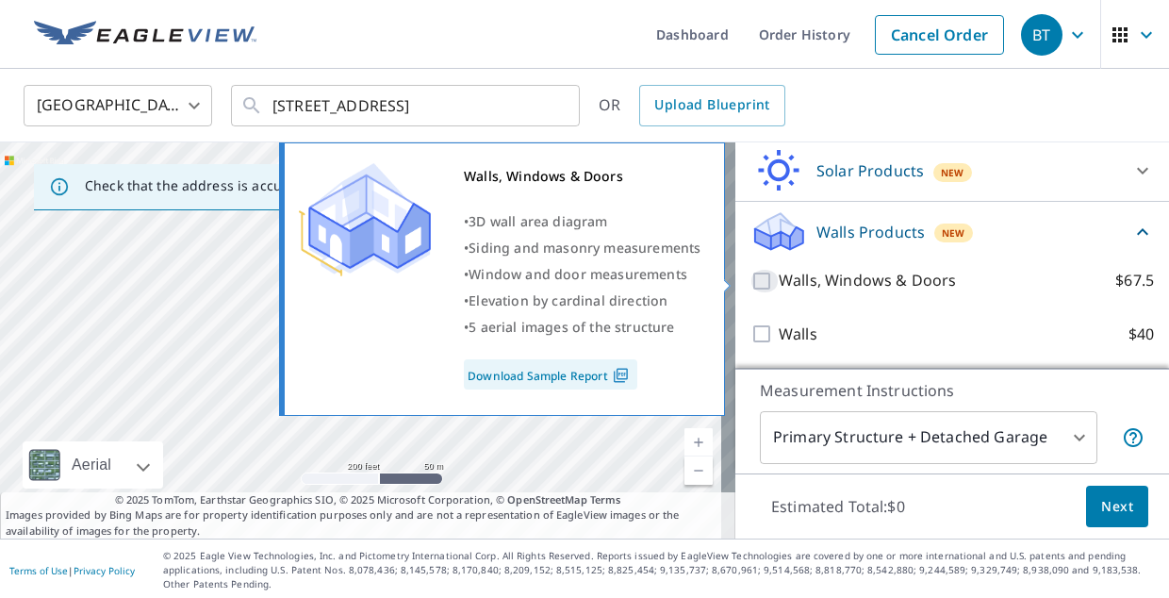
click at [750, 283] on input "Walls, Windows & Doors $67.5" at bounding box center [764, 281] width 28 height 23
checkbox input "true"
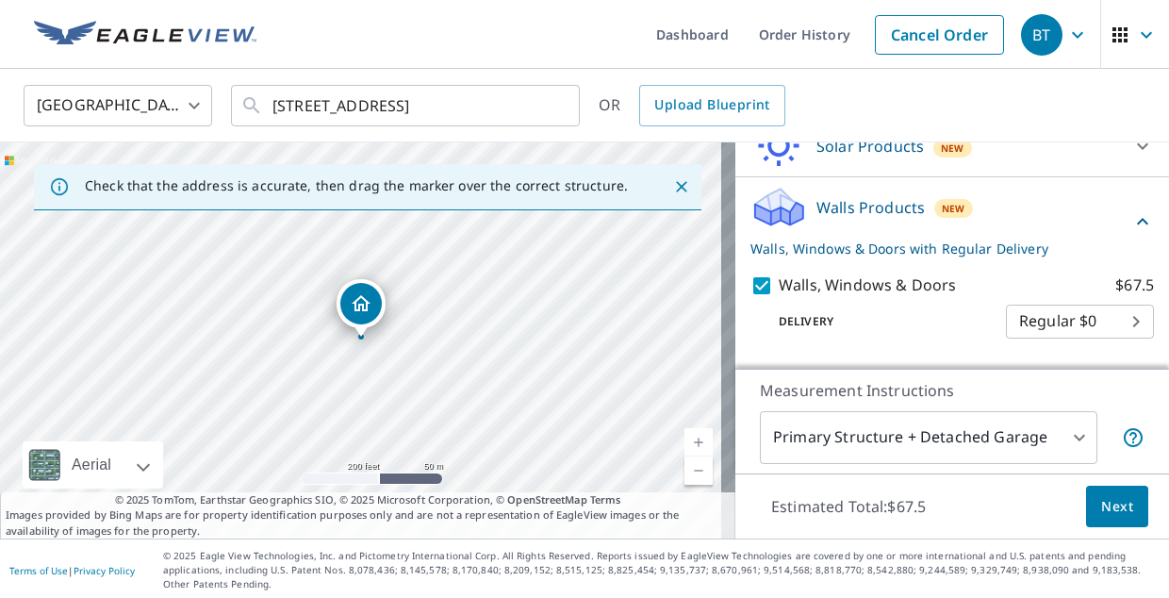
click at [1115, 508] on span "Next" at bounding box center [1117, 507] width 32 height 24
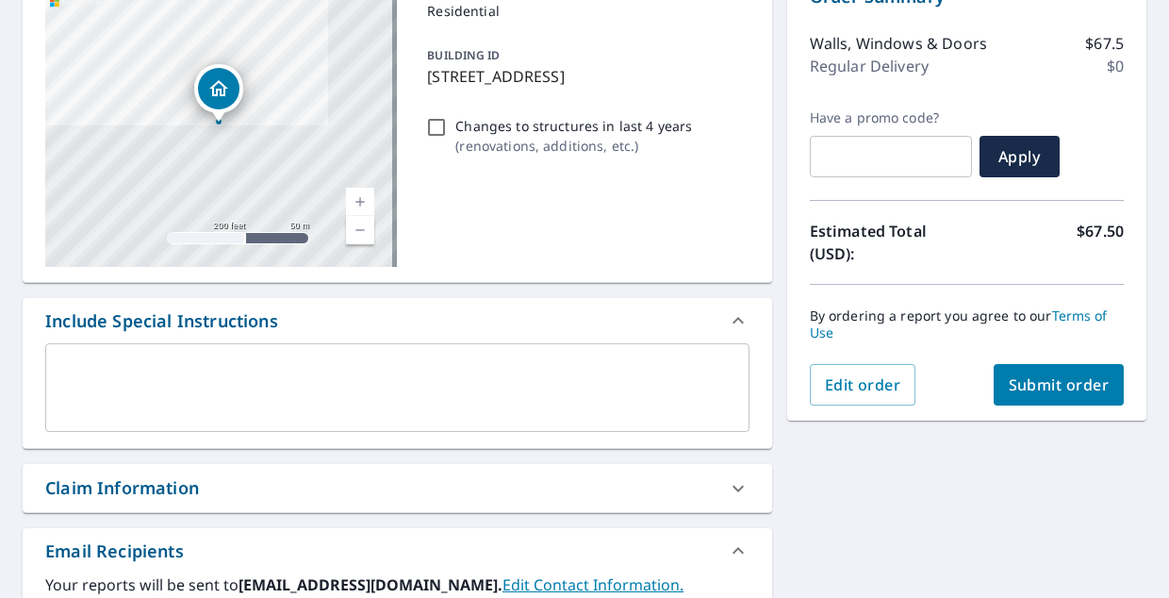
scroll to position [257, 0]
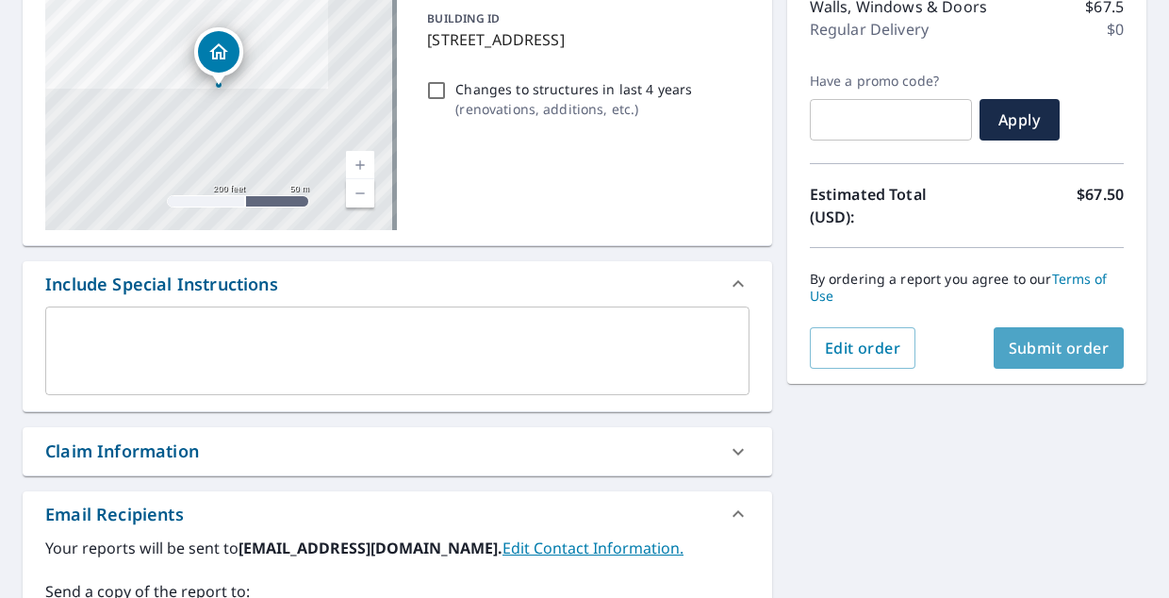
click at [1050, 347] on span "Submit order" at bounding box center [1059, 348] width 101 height 21
checkbox input "true"
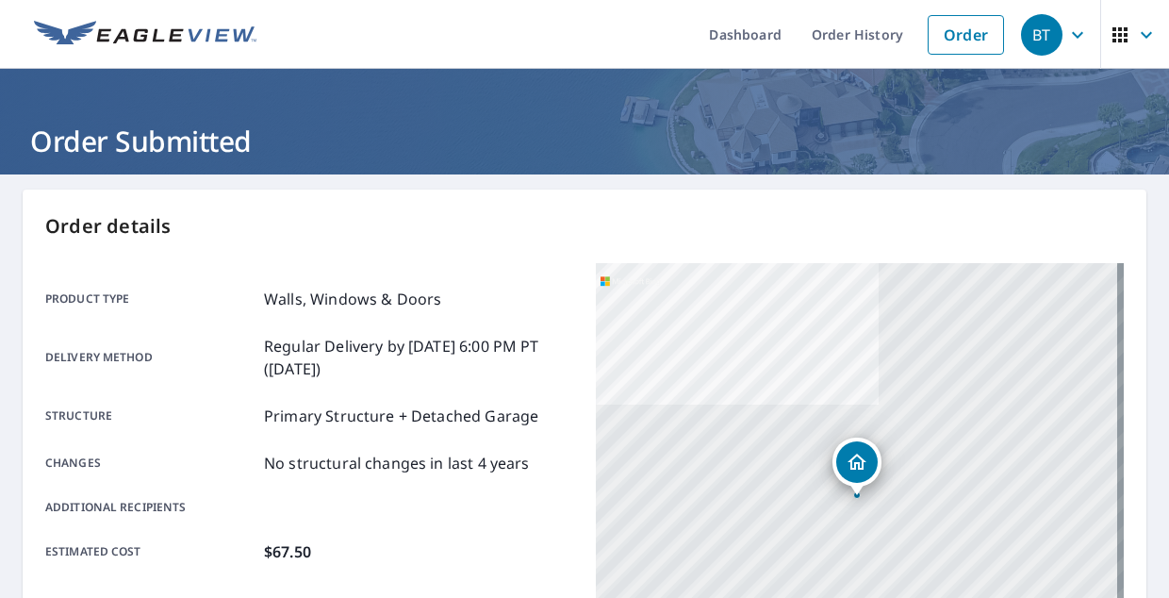
scroll to position [526, 0]
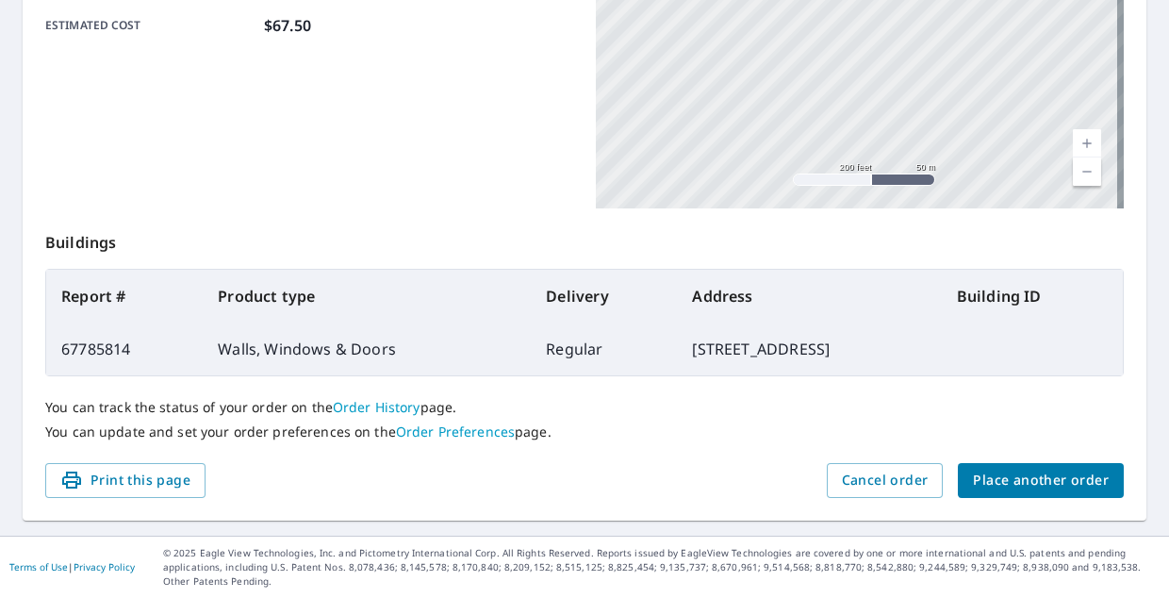
click at [377, 407] on link "Order History" at bounding box center [377, 407] width 88 height 18
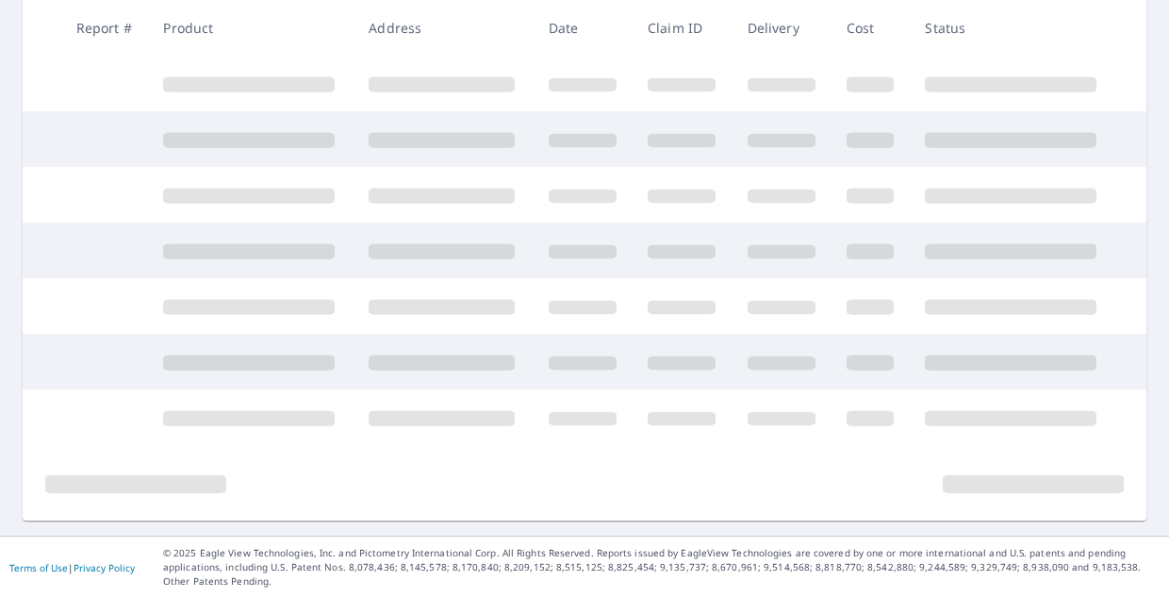
scroll to position [508, 0]
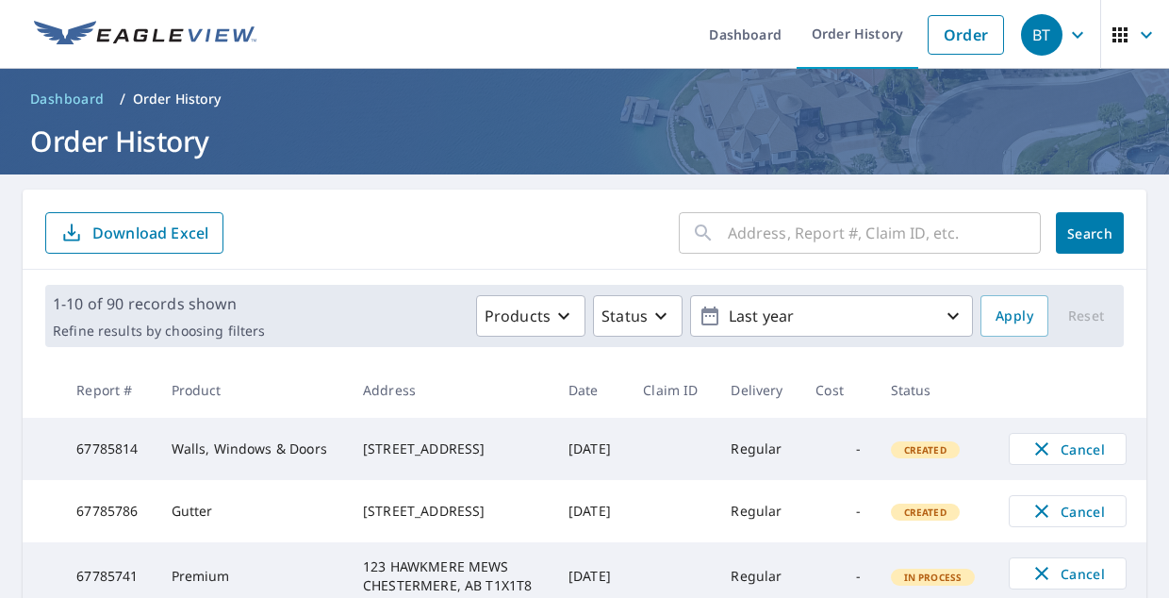
click at [1066, 25] on icon "button" at bounding box center [1077, 35] width 23 height 23
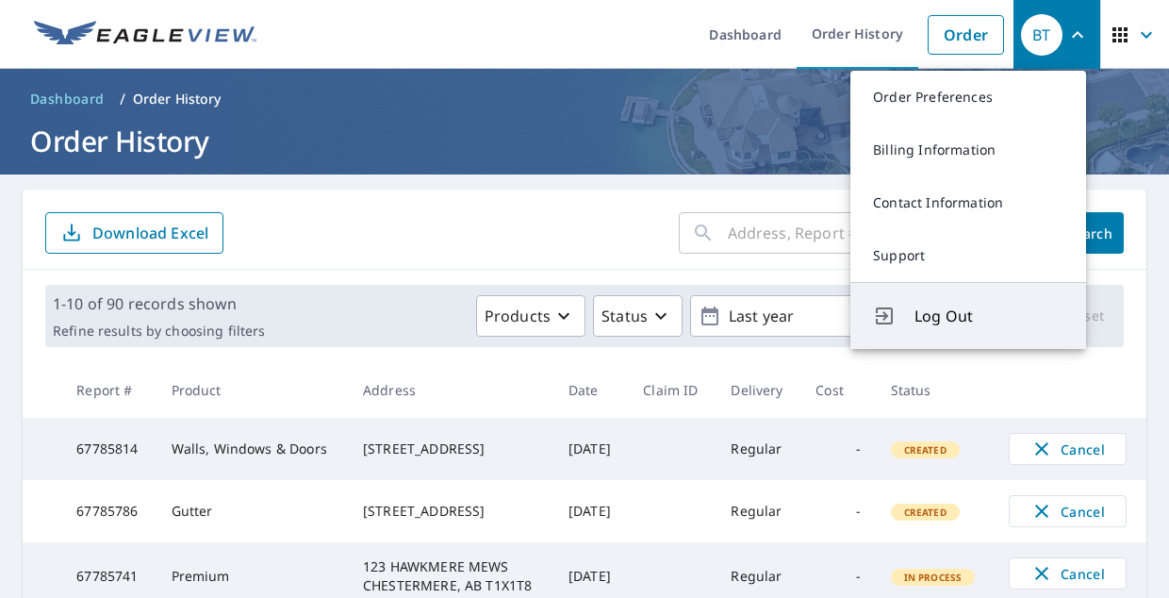
click at [944, 310] on span "Log Out" at bounding box center [988, 316] width 149 height 23
